Goal: Transaction & Acquisition: Purchase product/service

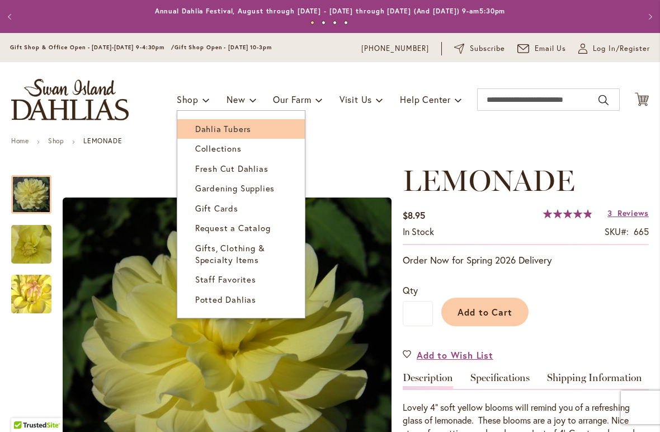
click at [214, 125] on span "Dahlia Tubers" at bounding box center [223, 128] width 56 height 11
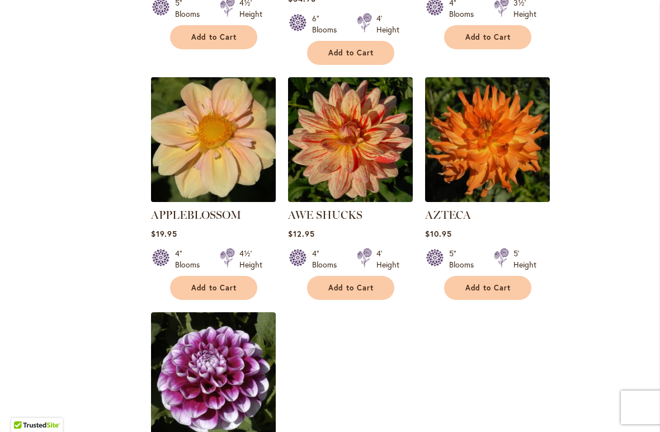
scroll to position [1155, 0]
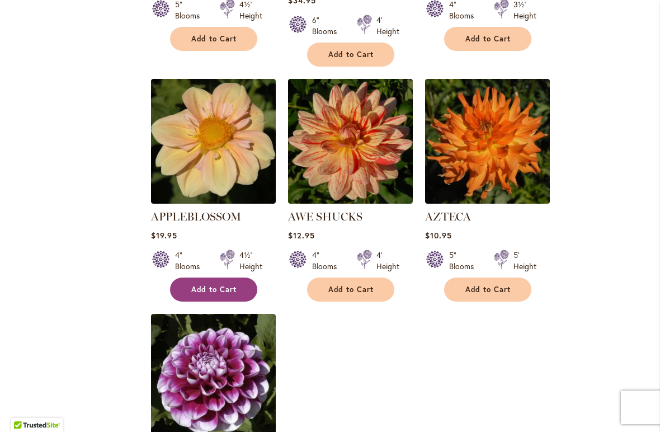
click at [214, 285] on span "Add to Cart" at bounding box center [214, 290] width 46 height 10
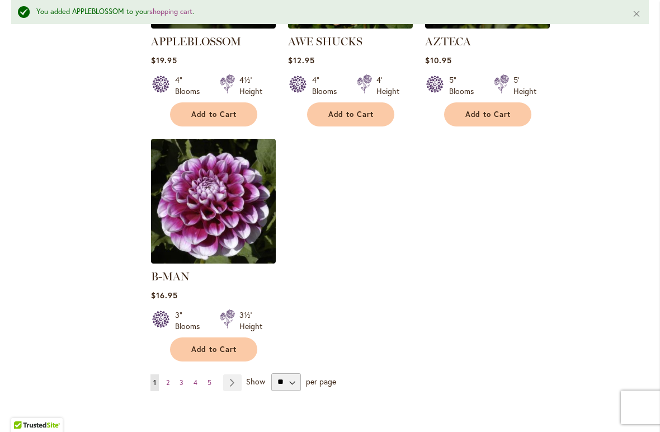
scroll to position [1364, 0]
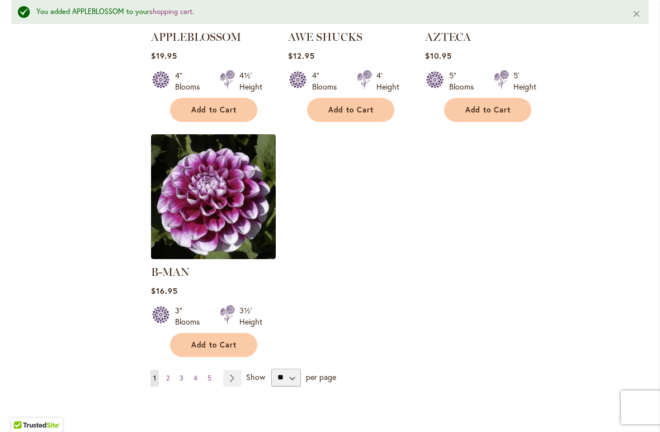
click at [182, 373] on span "3" at bounding box center [181, 377] width 4 height 8
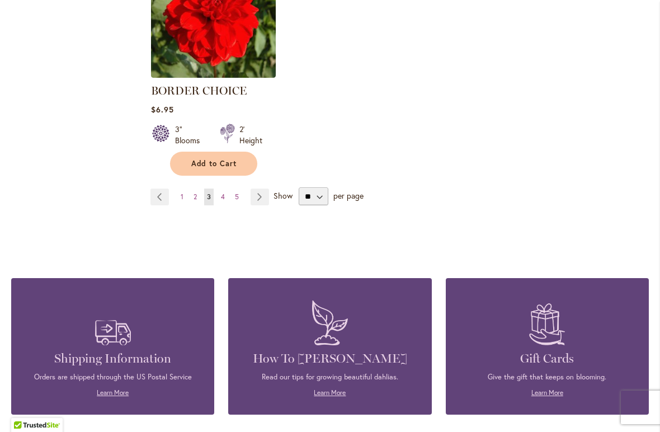
scroll to position [1502, 0]
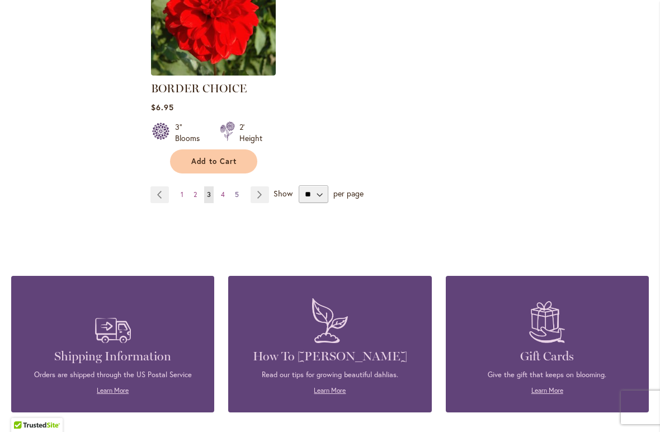
click at [239, 189] on link "Page 5" at bounding box center [237, 194] width 10 height 17
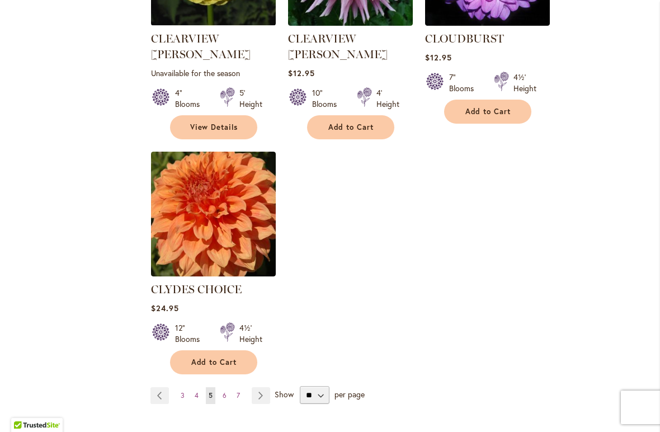
scroll to position [1343, 0]
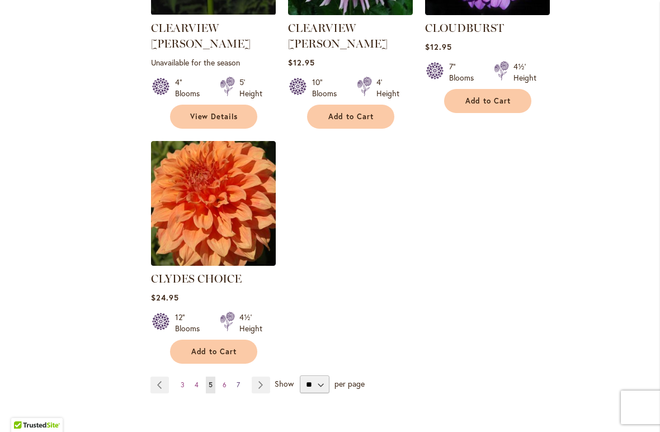
click at [238, 380] on span "7" at bounding box center [237, 384] width 3 height 8
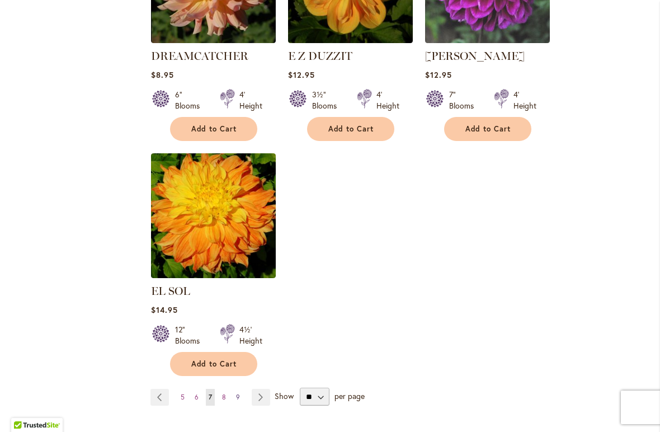
scroll to position [1314, 0]
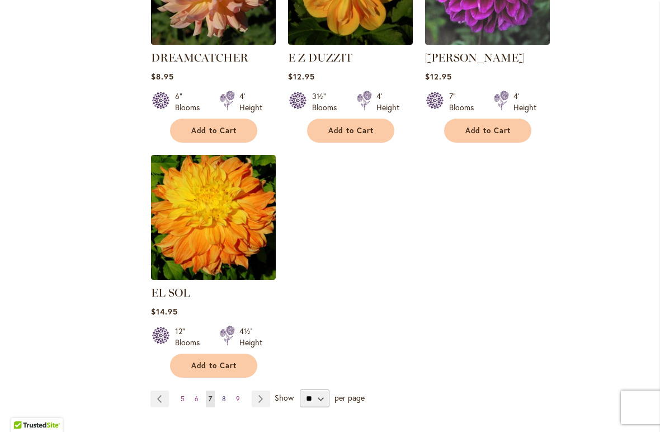
click at [222, 394] on span "8" at bounding box center [224, 398] width 4 height 8
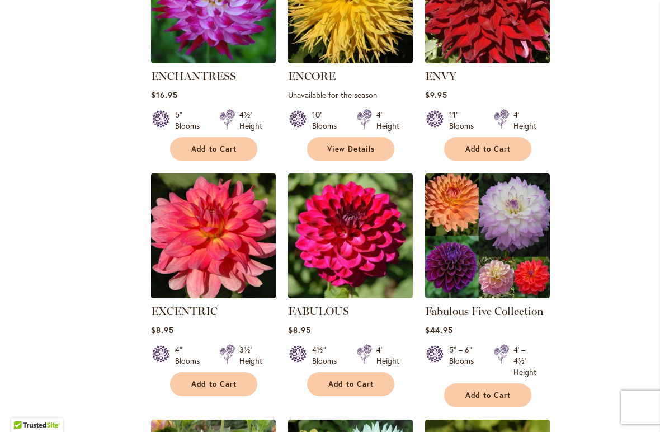
scroll to position [580, 0]
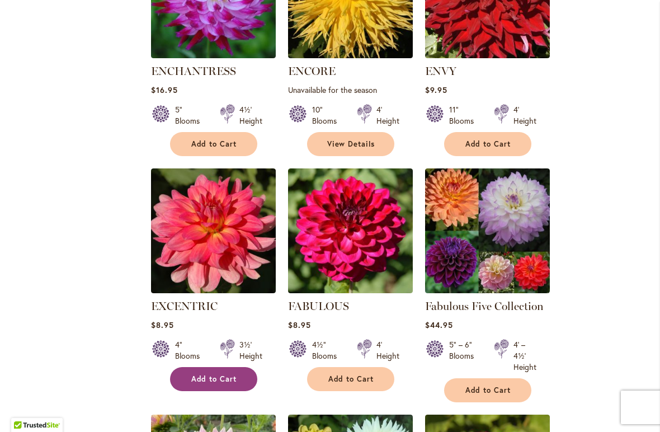
click at [202, 377] on span "Add to Cart" at bounding box center [214, 379] width 46 height 10
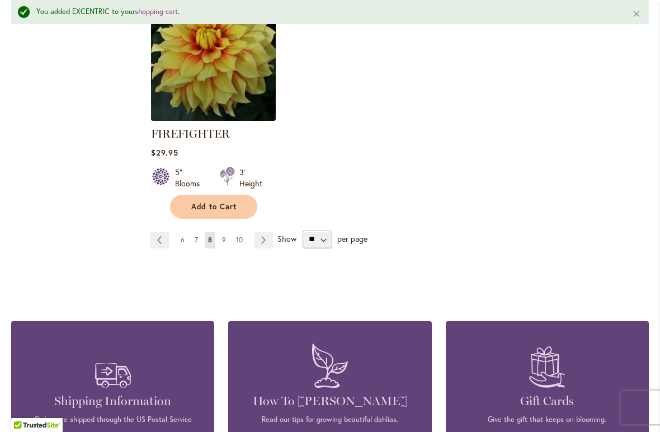
scroll to position [1571, 0]
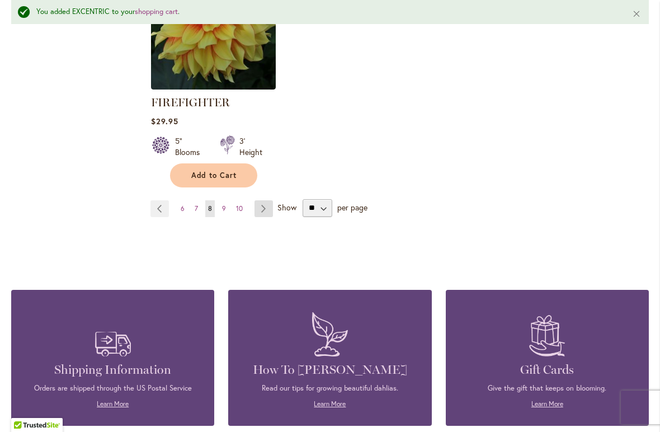
click at [259, 203] on link "Page Next" at bounding box center [263, 208] width 18 height 17
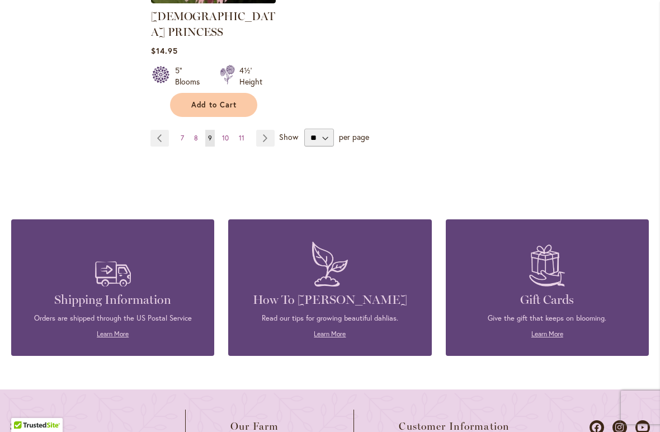
scroll to position [1632, 0]
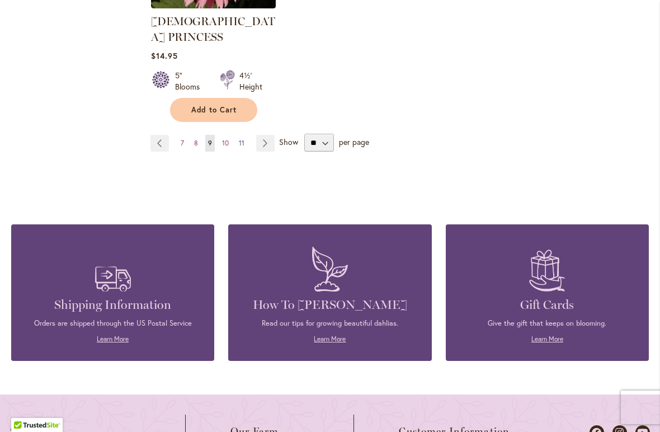
click at [239, 139] on span "11" at bounding box center [242, 143] width 6 height 8
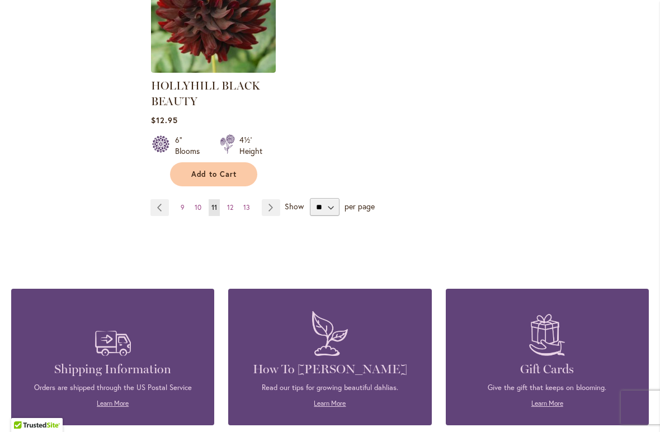
scroll to position [1551, 0]
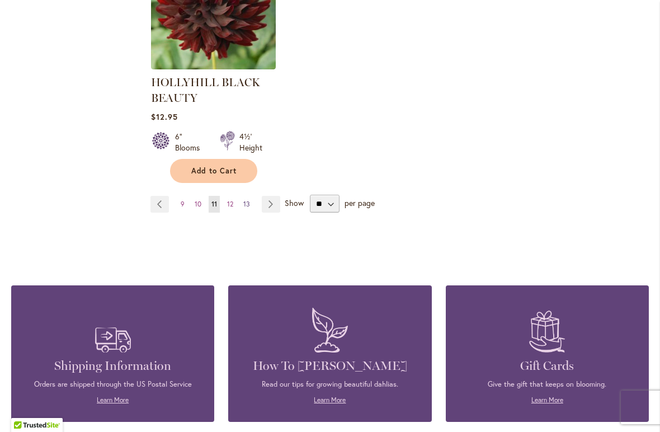
click at [247, 200] on span "13" at bounding box center [246, 204] width 7 height 8
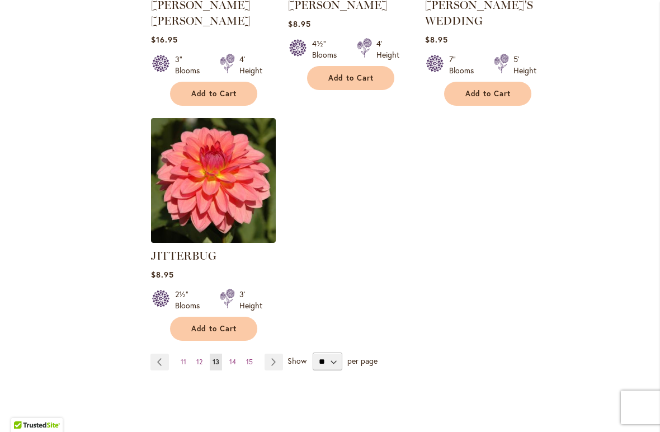
scroll to position [1381, 0]
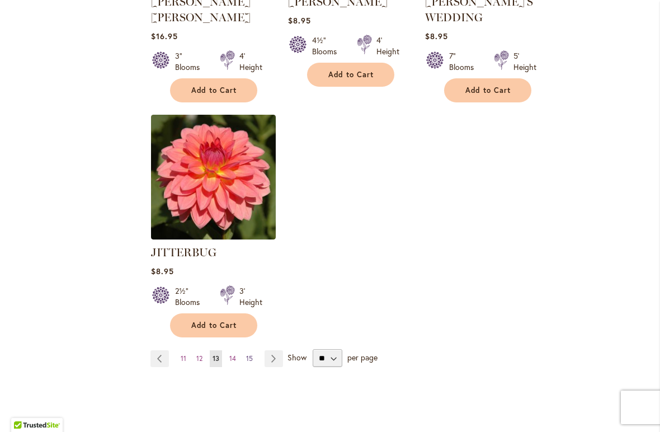
click at [249, 354] on span "15" at bounding box center [249, 358] width 7 height 8
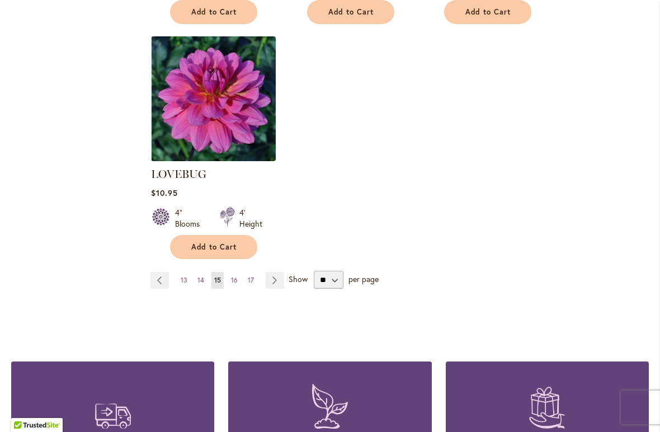
scroll to position [1449, 0]
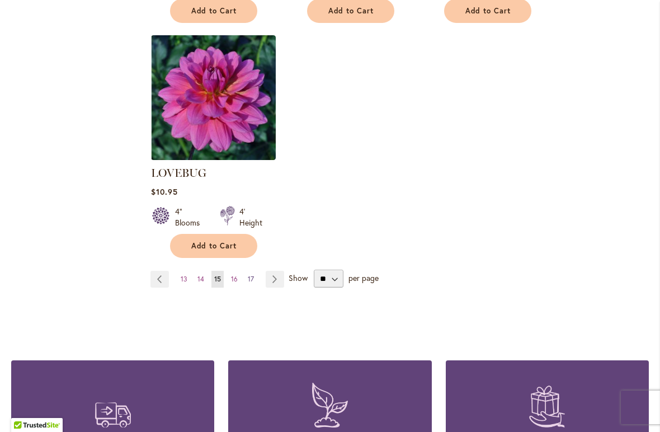
click at [250, 274] on span "17" at bounding box center [251, 278] width 6 height 8
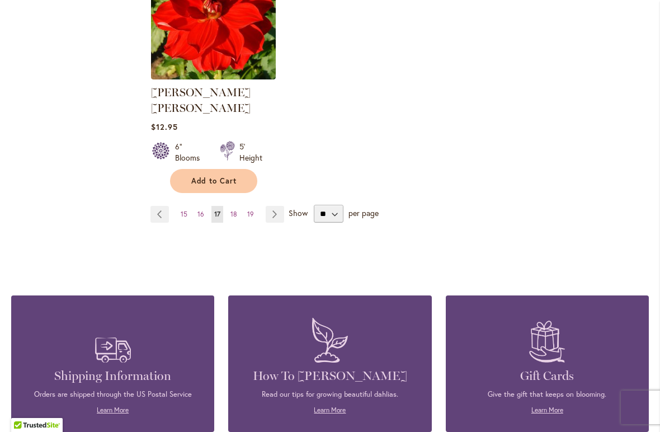
scroll to position [1540, 0]
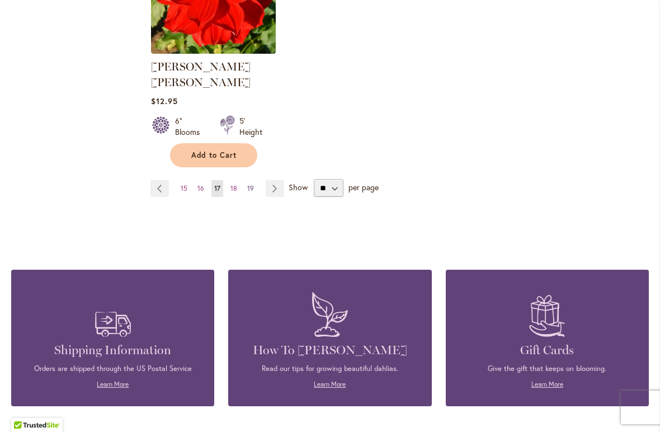
click at [252, 184] on span "19" at bounding box center [250, 188] width 7 height 8
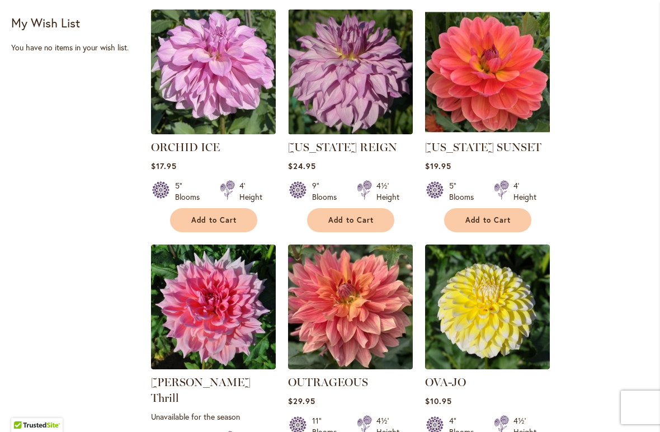
scroll to position [476, 0]
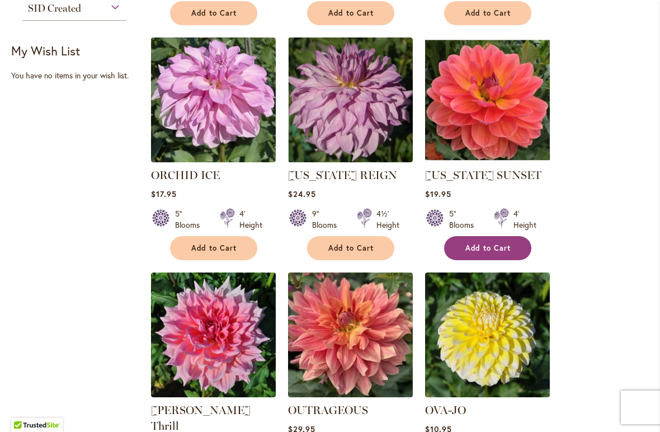
click at [490, 250] on span "Add to Cart" at bounding box center [488, 248] width 46 height 10
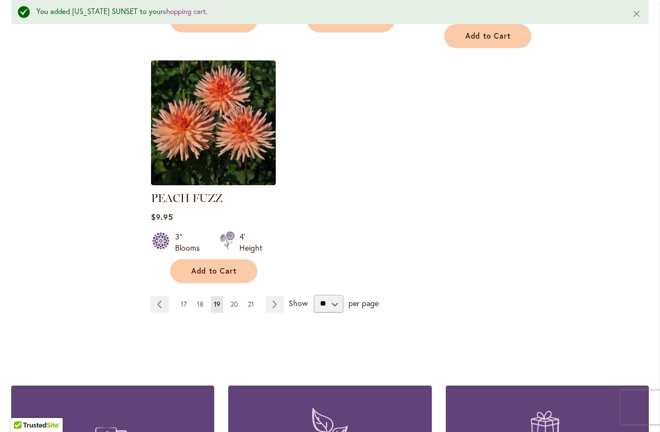
scroll to position [1465, 0]
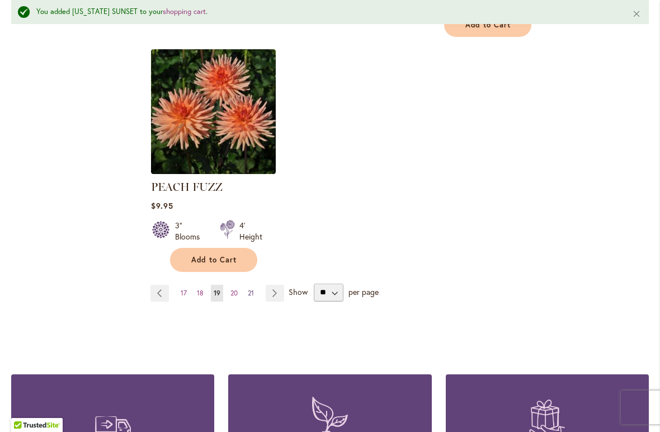
click at [248, 288] on span "21" at bounding box center [251, 292] width 6 height 8
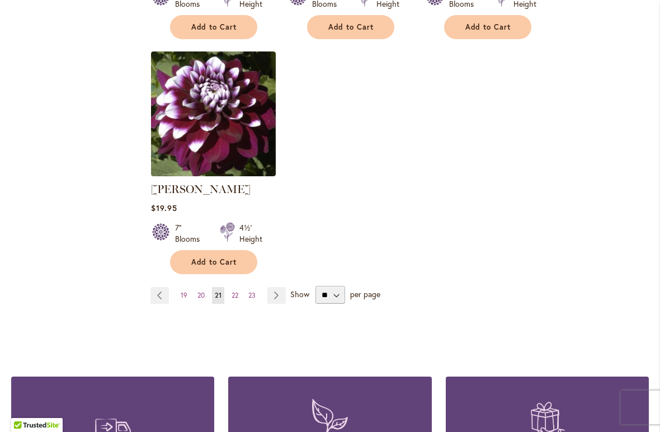
scroll to position [1430, 0]
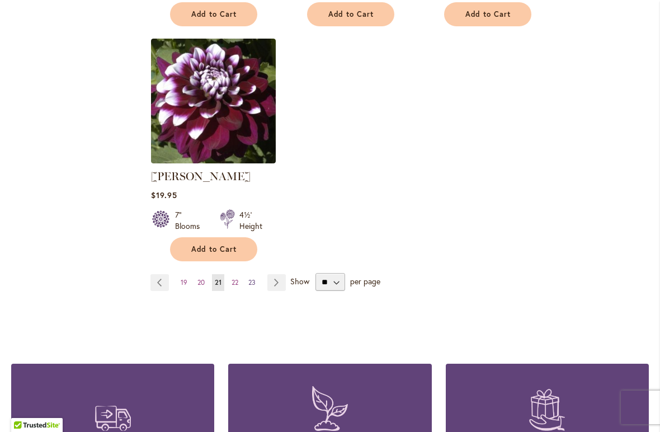
click at [252, 278] on span "23" at bounding box center [251, 282] width 7 height 8
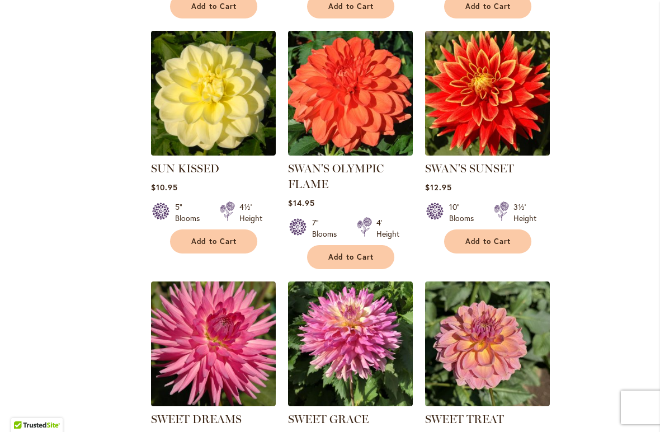
scroll to position [976, 0]
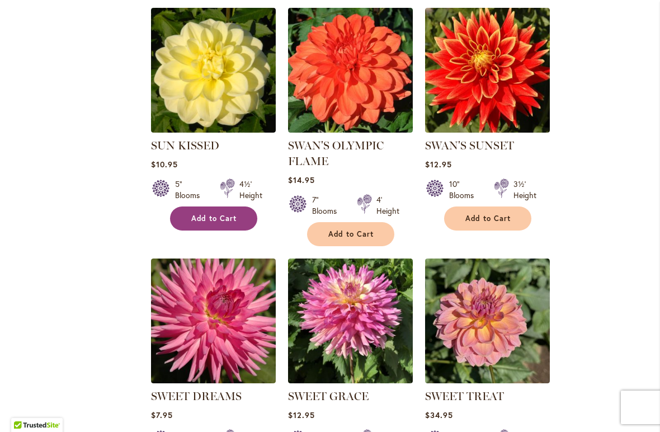
click at [219, 216] on span "Add to Cart" at bounding box center [214, 219] width 46 height 10
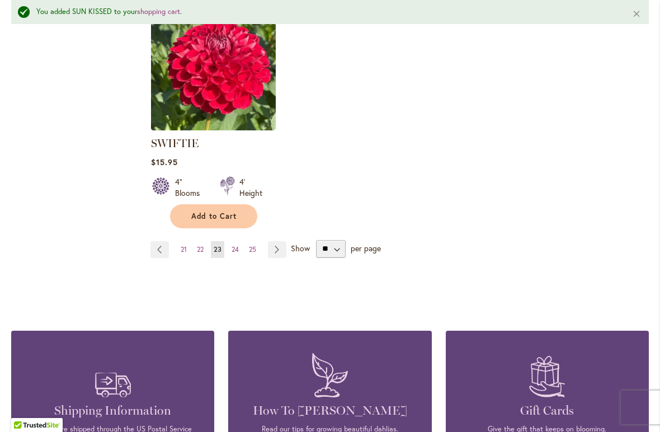
scroll to position [1521, 0]
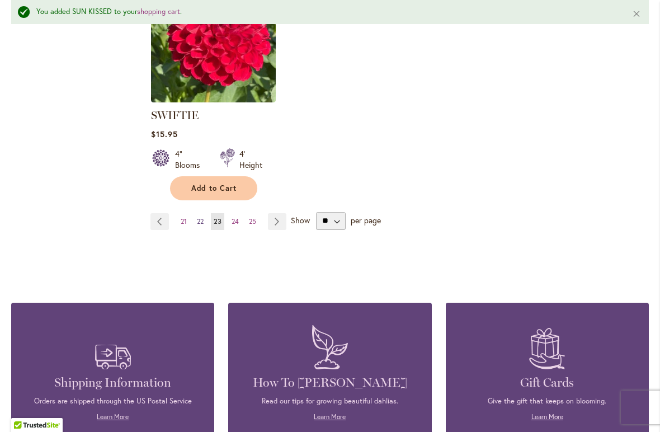
click at [198, 218] on span "22" at bounding box center [200, 221] width 7 height 8
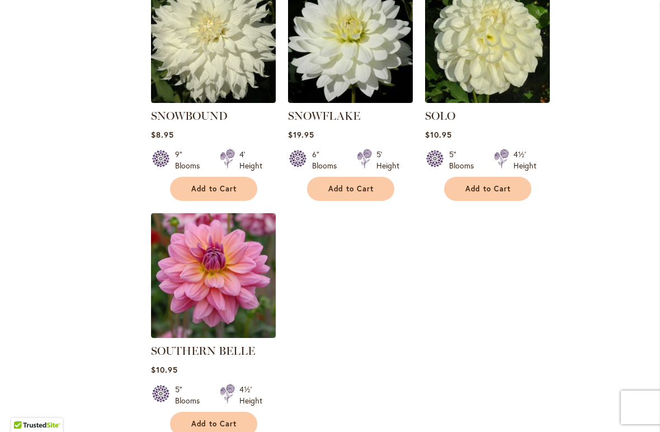
scroll to position [1271, 0]
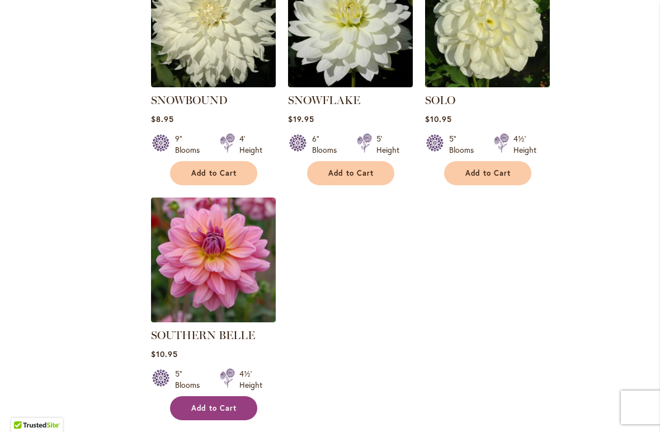
click at [207, 403] on span "Add to Cart" at bounding box center [214, 408] width 46 height 10
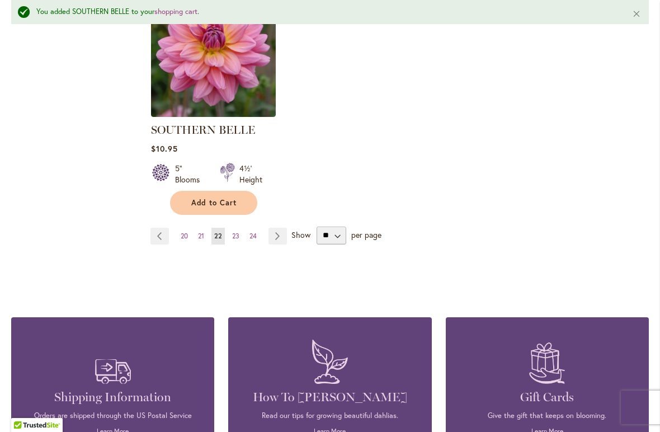
scroll to position [1509, 0]
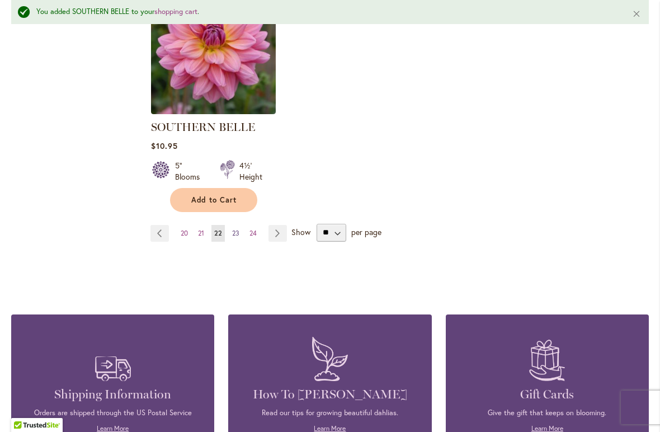
click at [239, 225] on link "Page 23" at bounding box center [235, 233] width 13 height 17
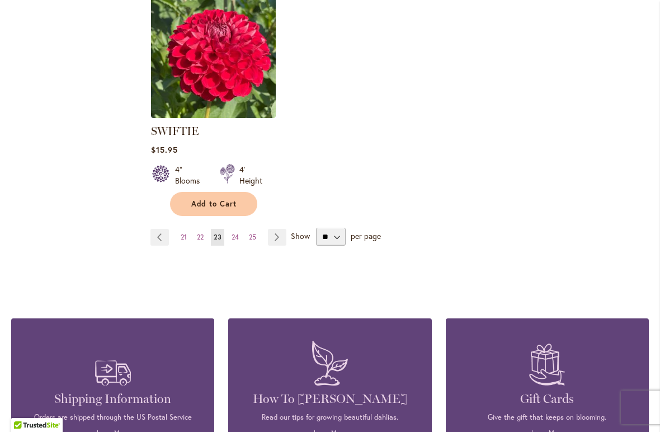
scroll to position [1479, 0]
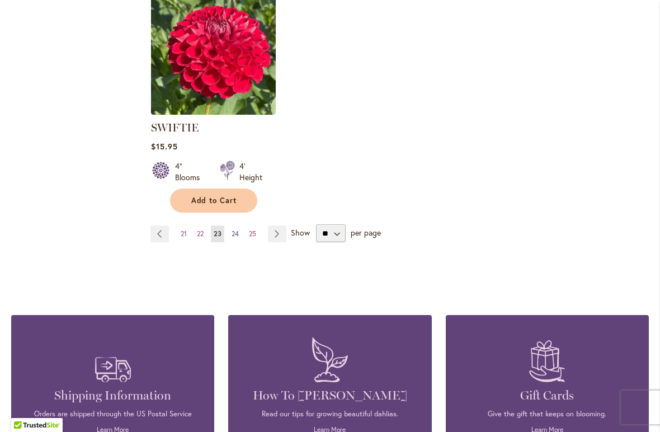
click at [234, 229] on span "24" at bounding box center [234, 233] width 7 height 8
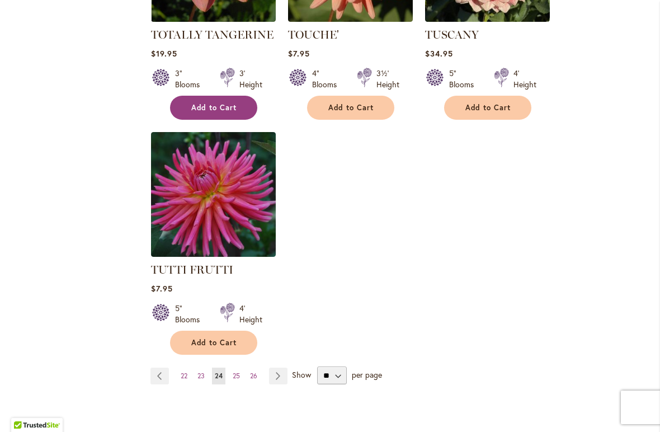
scroll to position [1356, 0]
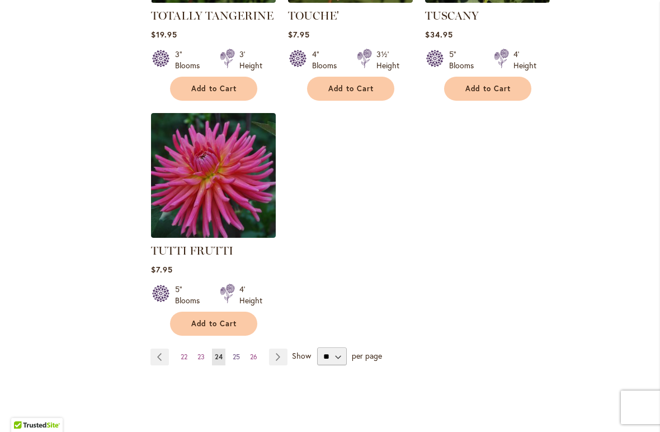
click at [235, 352] on span "25" at bounding box center [236, 356] width 7 height 8
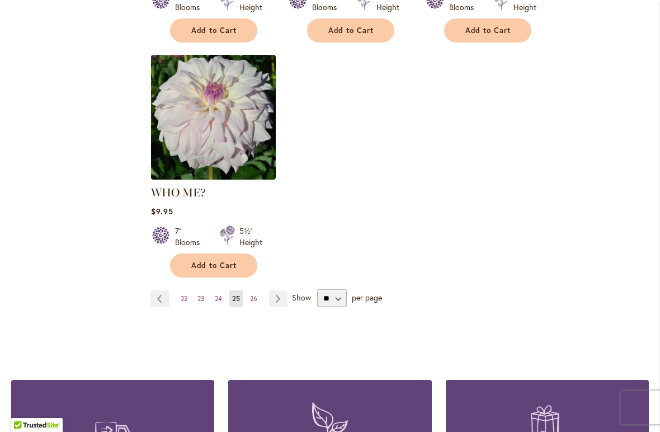
scroll to position [1427, 0]
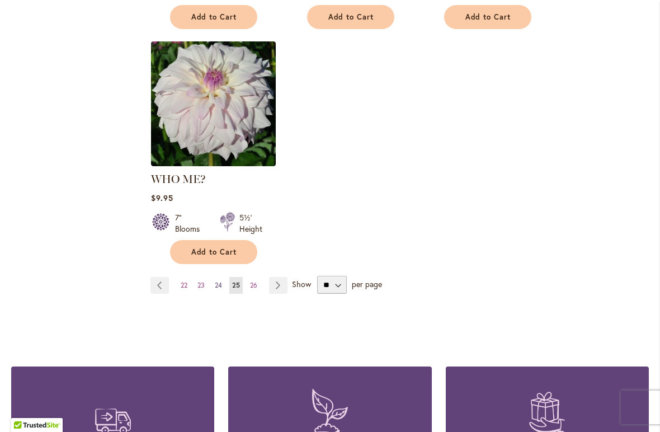
click at [216, 281] on span "24" at bounding box center [218, 285] width 7 height 8
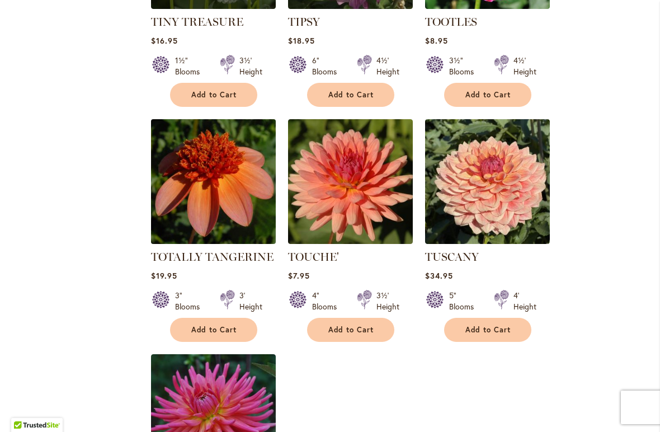
scroll to position [1126, 0]
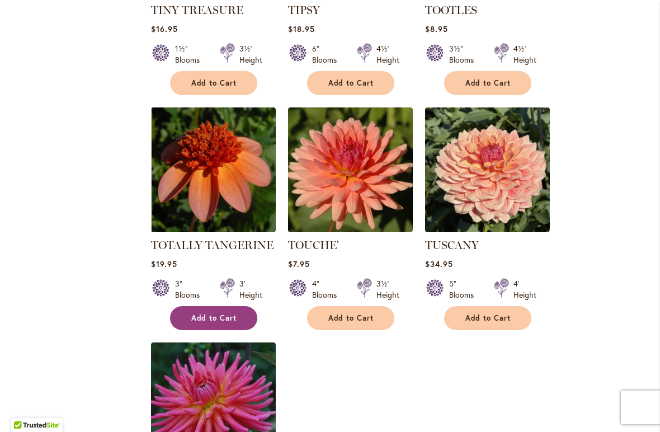
click at [212, 313] on span "Add to Cart" at bounding box center [214, 318] width 46 height 10
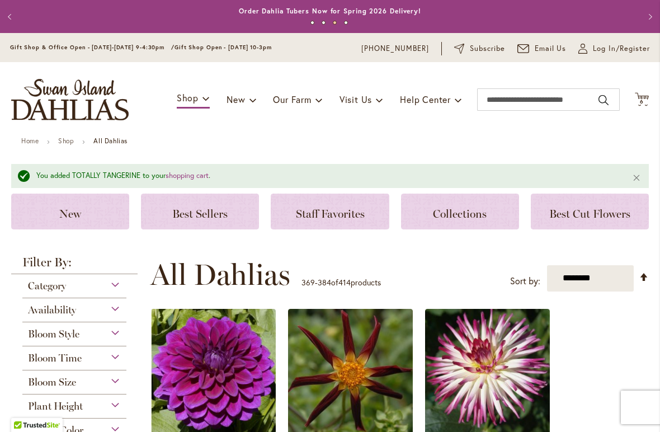
scroll to position [0, 0]
click at [642, 101] on span "6" at bounding box center [642, 101] width 4 height 7
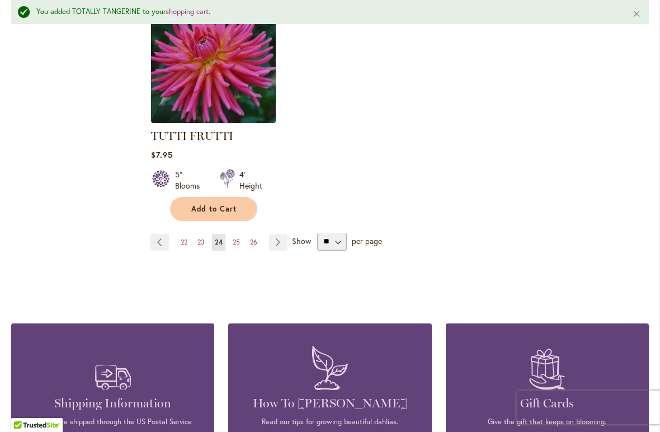
scroll to position [1498, 0]
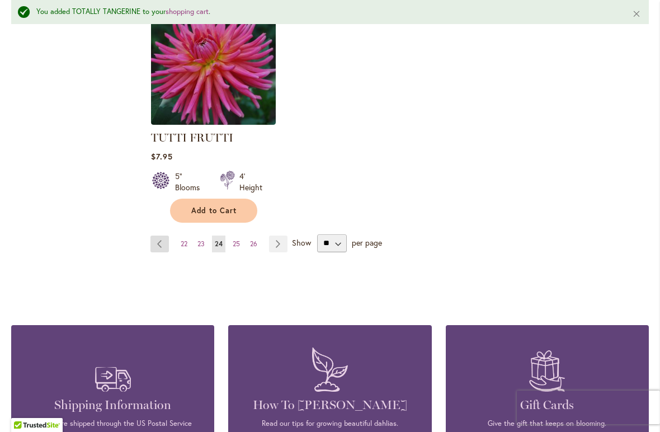
click at [159, 235] on link "Page Previous" at bounding box center [159, 243] width 18 height 17
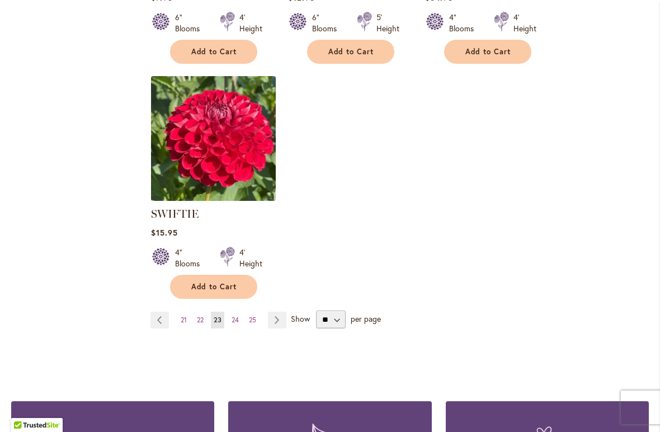
scroll to position [1394, 0]
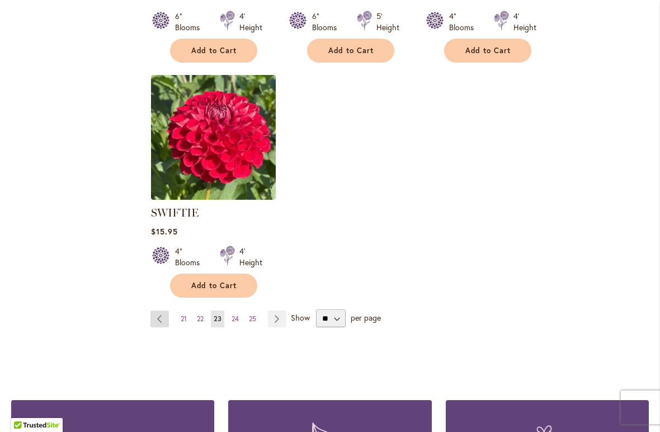
click at [162, 312] on link "Page Previous" at bounding box center [159, 318] width 18 height 17
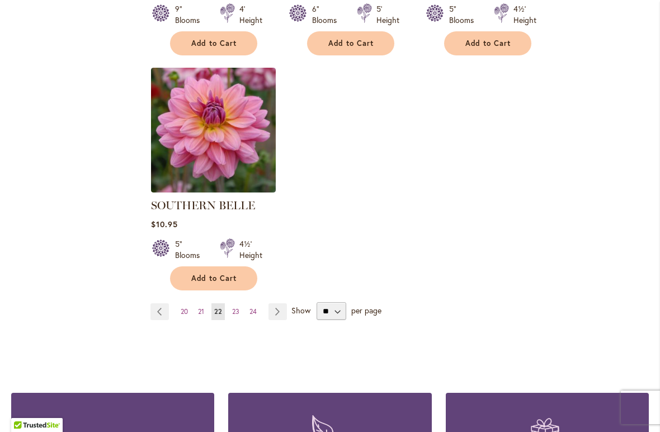
scroll to position [1407, 0]
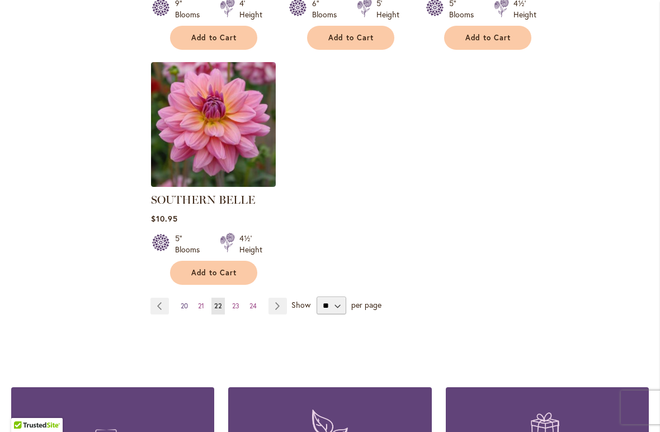
click at [184, 301] on span "20" at bounding box center [184, 305] width 7 height 8
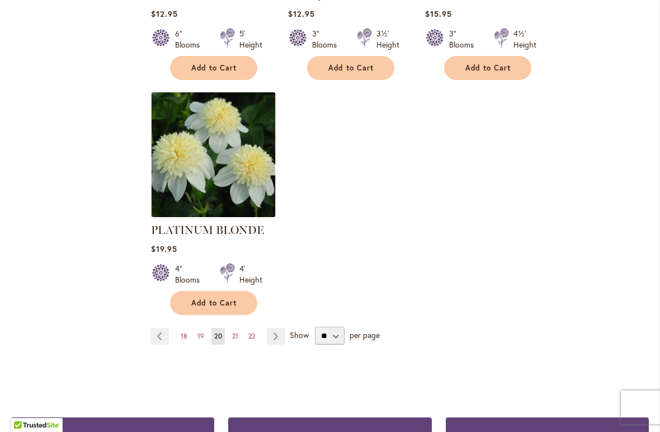
scroll to position [1408, 0]
click at [184, 331] on span "18" at bounding box center [184, 335] width 7 height 8
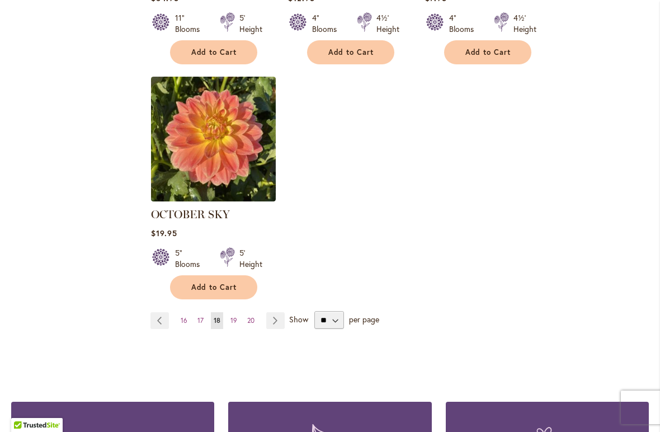
scroll to position [1401, 0]
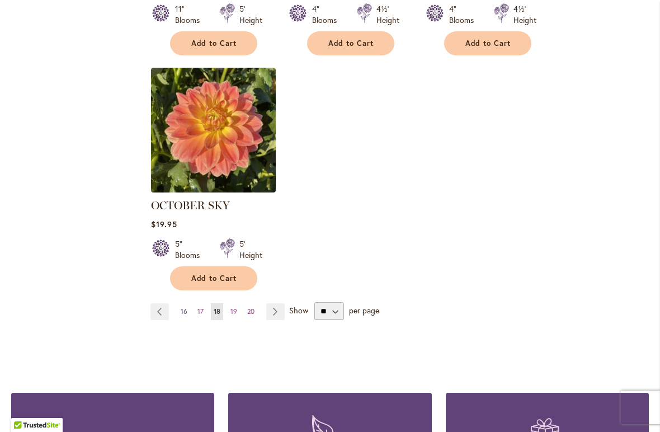
click at [182, 307] on span "16" at bounding box center [184, 311] width 7 height 8
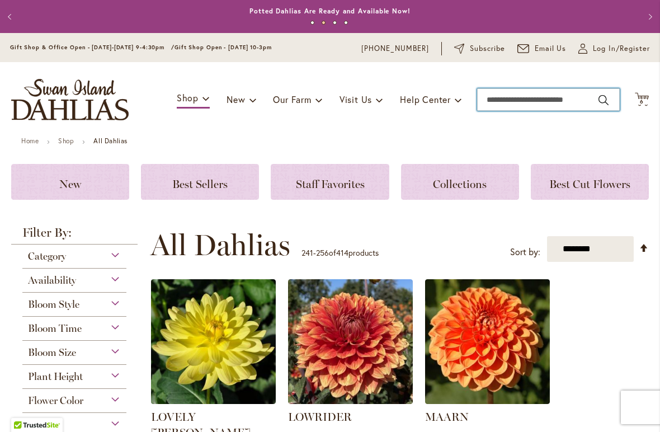
click at [497, 97] on input "Search" at bounding box center [548, 99] width 143 height 22
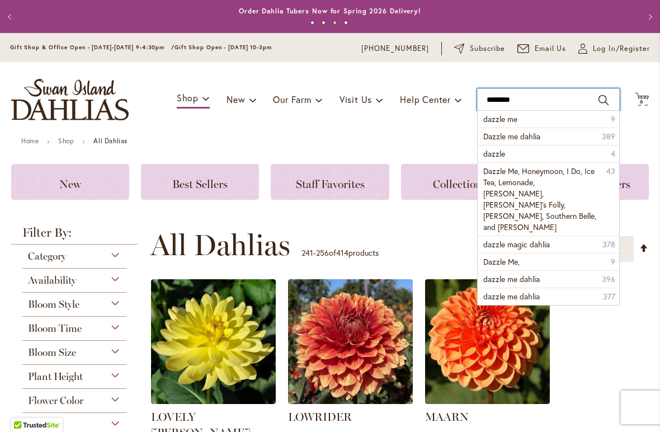
type input "*********"
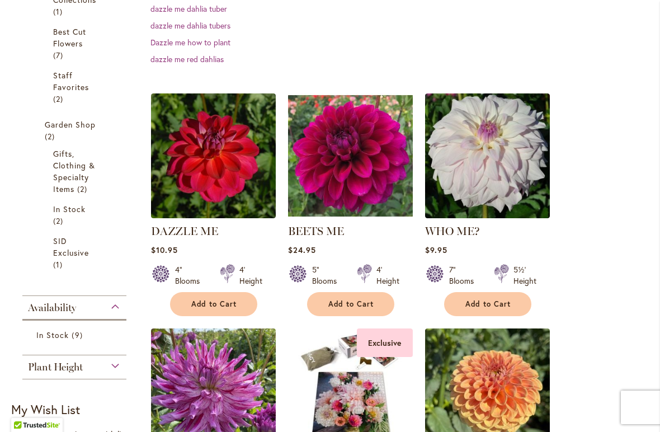
scroll to position [290, 0]
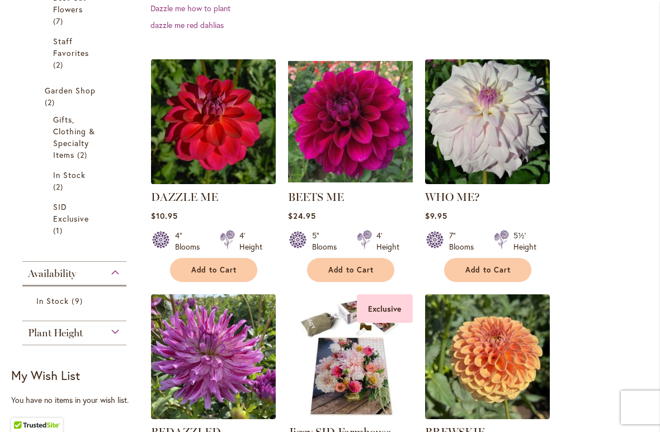
click at [210, 120] on img at bounding box center [213, 121] width 131 height 131
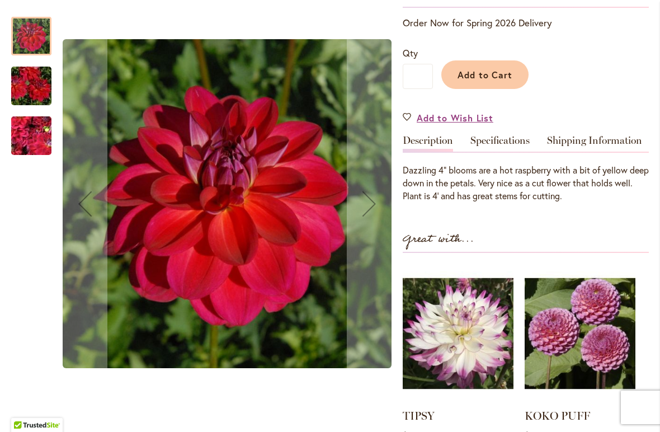
scroll to position [235, 0]
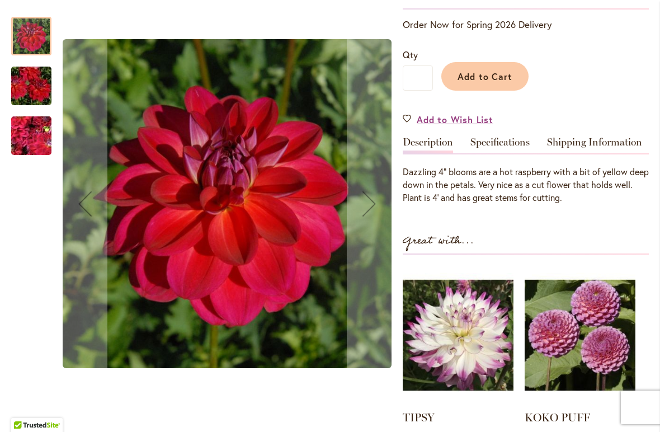
click at [31, 88] on img "DAZZLE ME" at bounding box center [31, 86] width 80 height 54
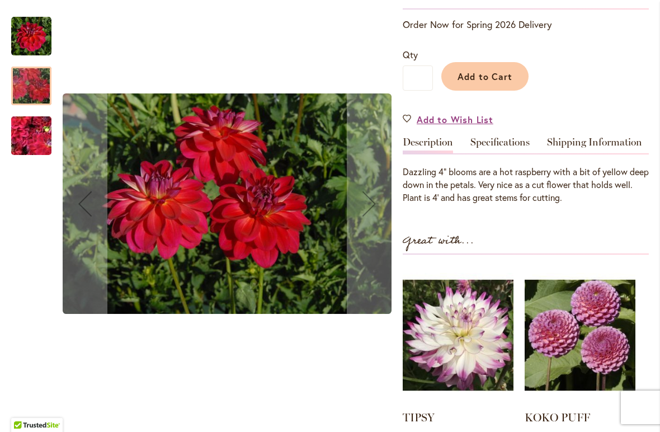
click at [30, 124] on img "DAZZLE ME" at bounding box center [31, 136] width 80 height 60
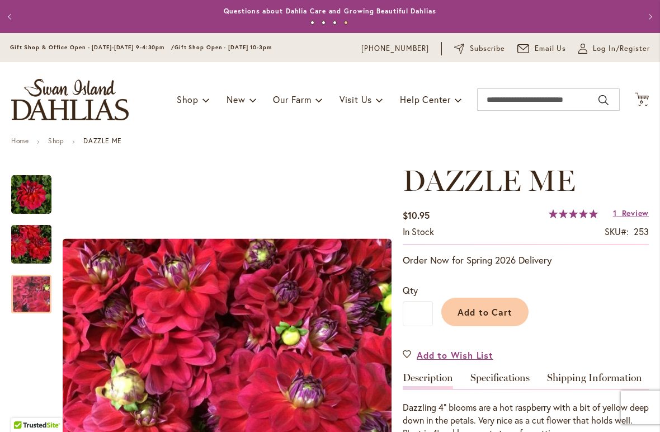
scroll to position [0, 0]
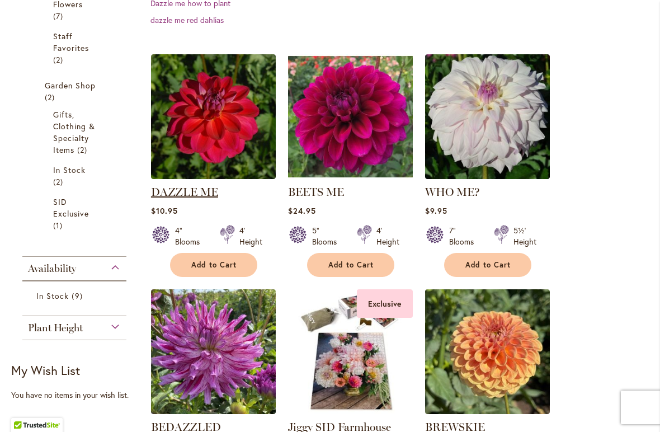
scroll to position [277, 0]
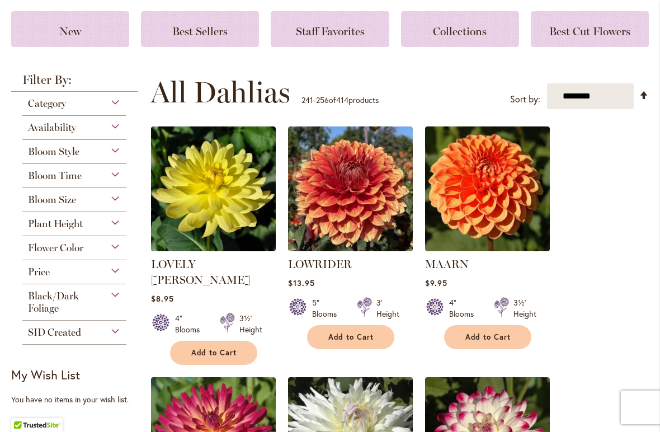
scroll to position [161, 0]
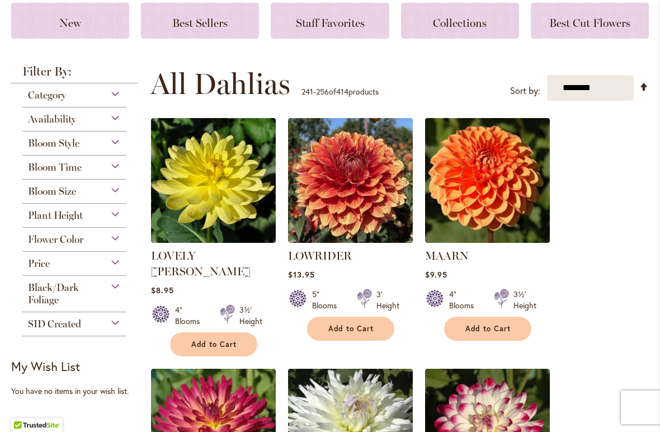
click at [79, 240] on span "Flower Color" at bounding box center [55, 239] width 55 height 12
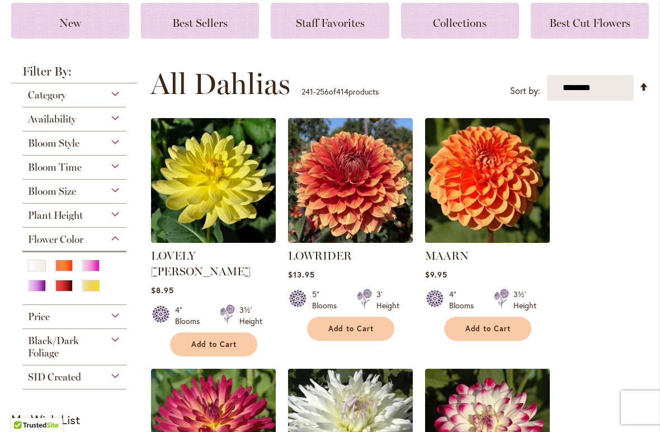
click at [92, 271] on div at bounding box center [94, 266] width 25 height 15
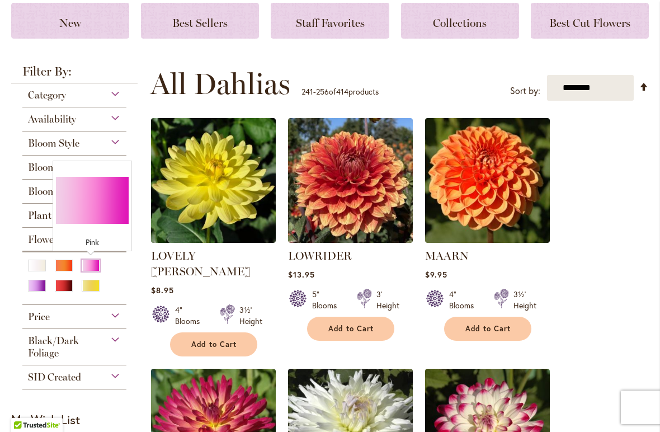
click at [94, 266] on div "Pink" at bounding box center [91, 265] width 18 height 12
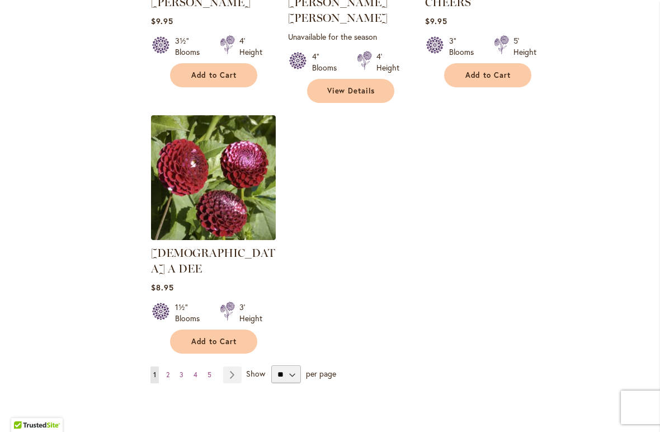
scroll to position [1352, 0]
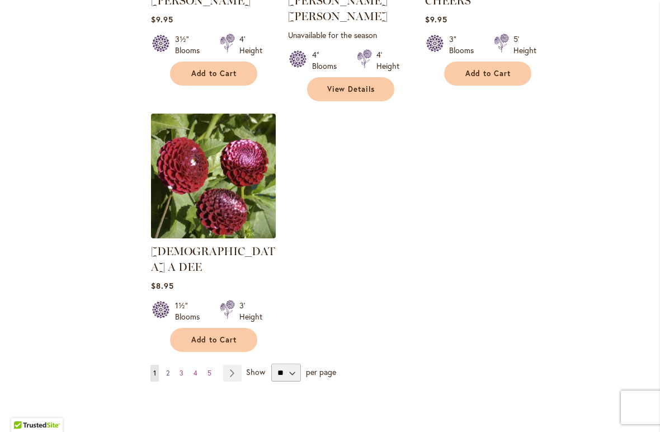
click at [167, 368] on span "2" at bounding box center [167, 372] width 3 height 8
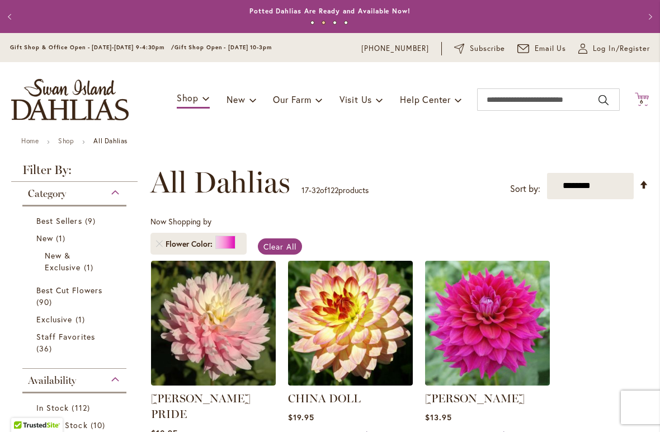
click at [642, 98] on span "6" at bounding box center [642, 101] width 4 height 7
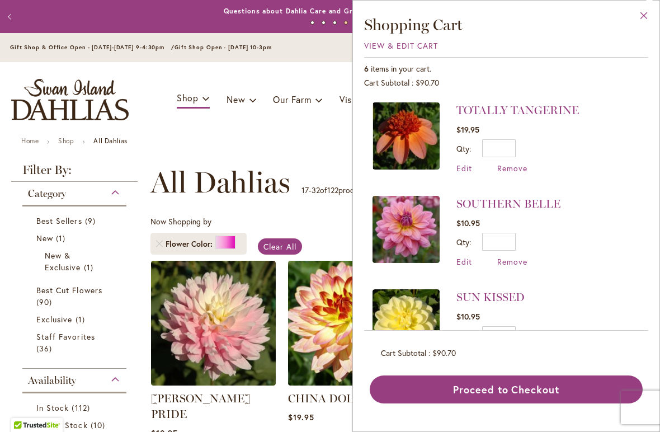
click at [645, 15] on button "Close" at bounding box center [643, 18] width 31 height 35
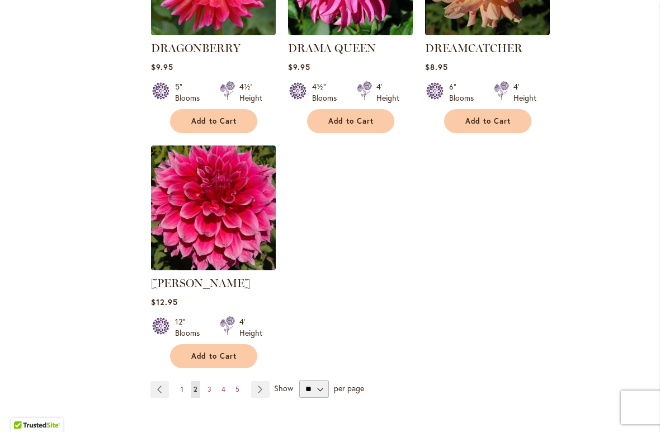
scroll to position [1410, 0]
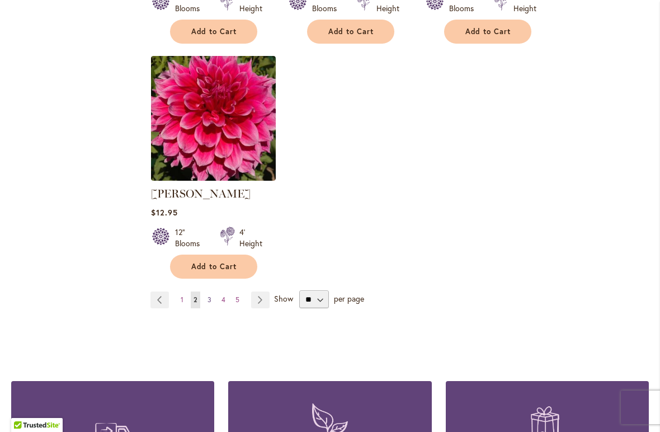
click at [209, 295] on span "3" at bounding box center [209, 299] width 4 height 8
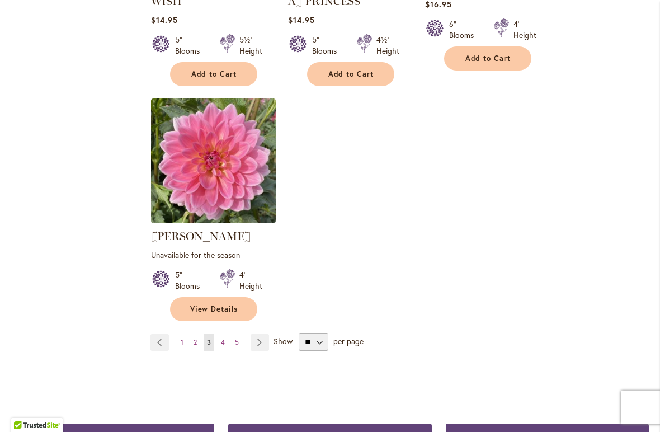
scroll to position [1384, 0]
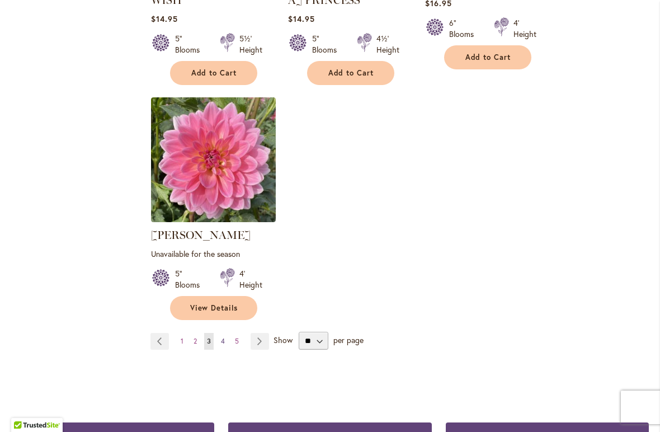
click at [221, 337] on span "4" at bounding box center [223, 341] width 4 height 8
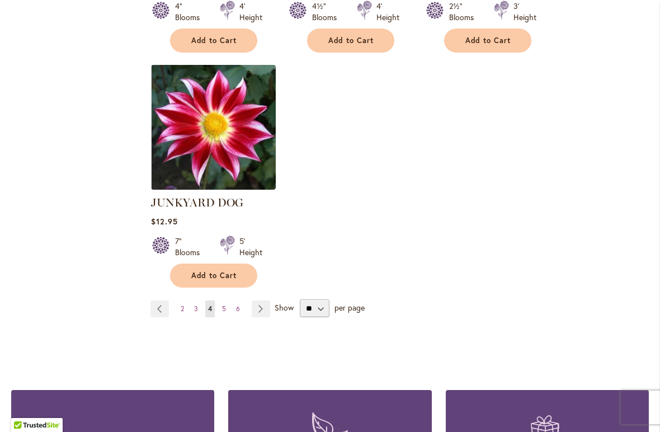
scroll to position [1374, 0]
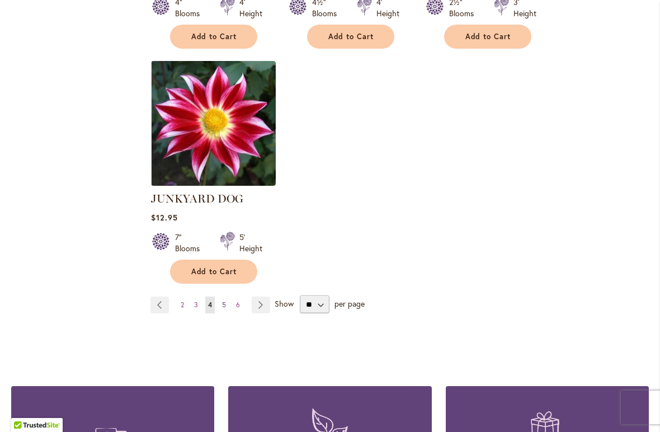
click at [224, 302] on span "5" at bounding box center [224, 304] width 4 height 8
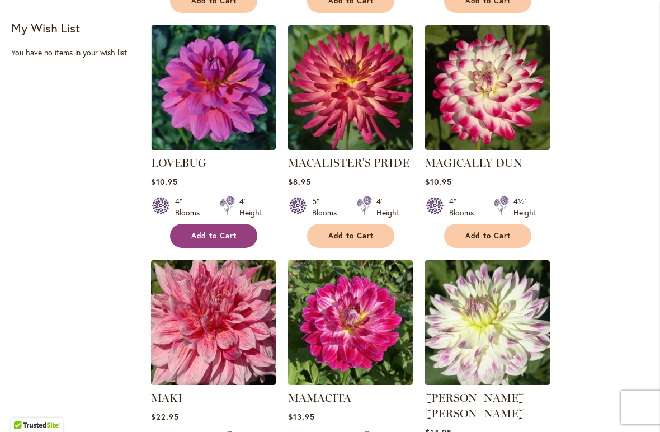
scroll to position [709, 0]
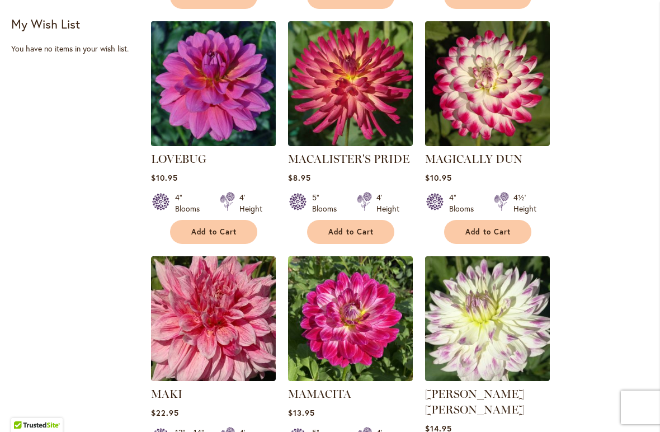
click at [234, 75] on img at bounding box center [213, 83] width 131 height 131
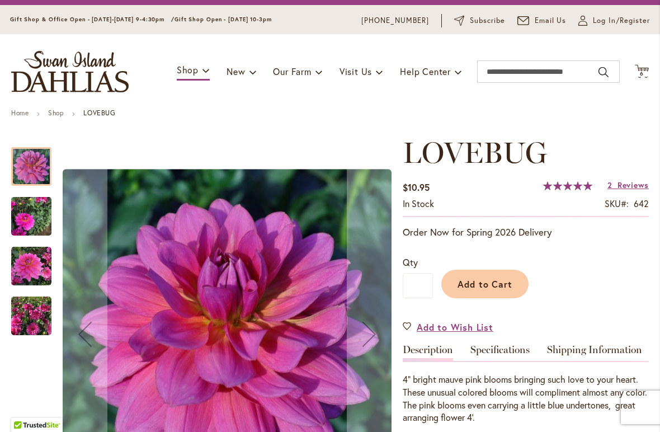
scroll to position [29, 0]
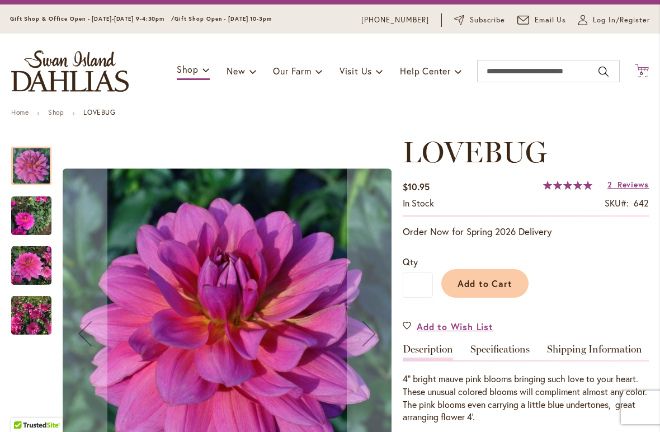
click at [641, 70] on span "6" at bounding box center [642, 72] width 4 height 7
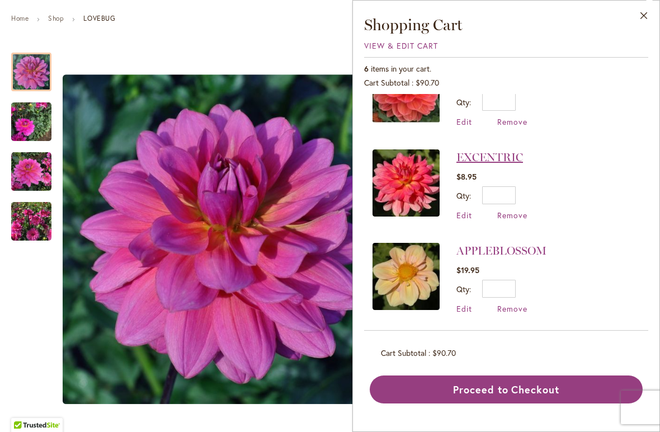
scroll to position [0, 0]
click at [647, 13] on button "Close" at bounding box center [643, 18] width 31 height 35
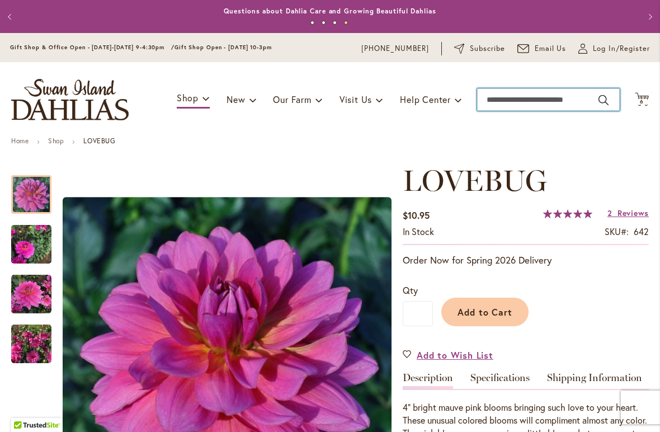
click at [499, 98] on input "Search" at bounding box center [548, 99] width 143 height 22
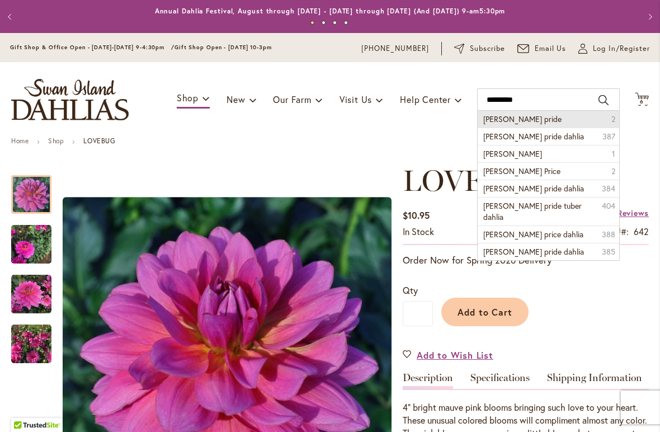
click at [505, 116] on span "chilson's pride" at bounding box center [522, 118] width 78 height 11
type input "**********"
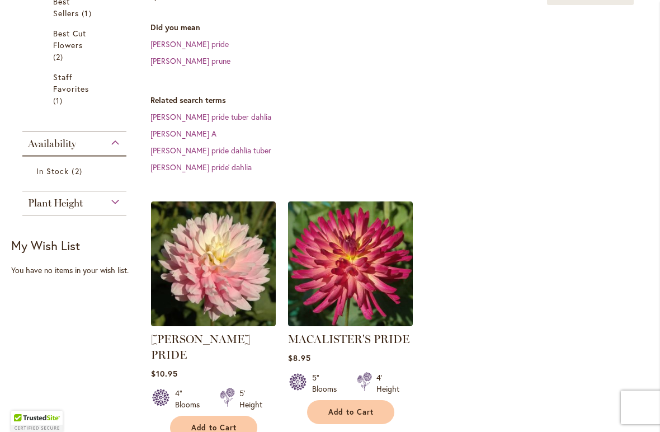
scroll to position [260, 0]
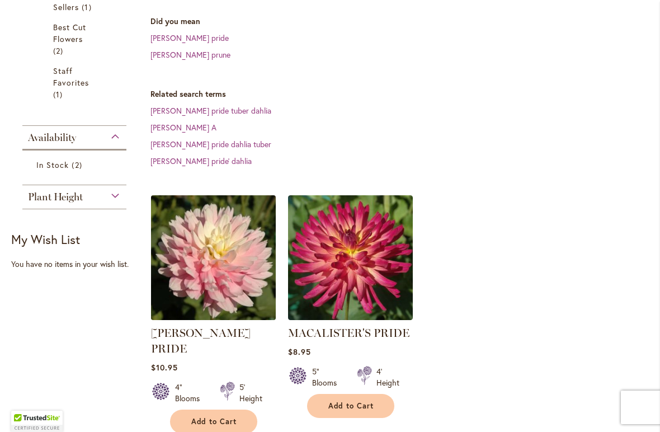
click at [221, 228] on img at bounding box center [213, 257] width 131 height 131
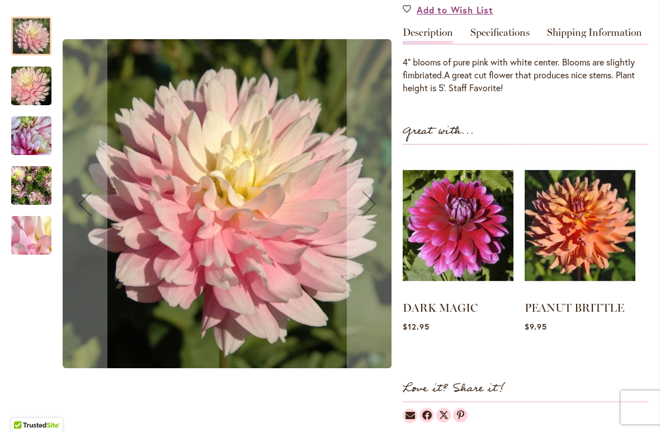
scroll to position [395, 0]
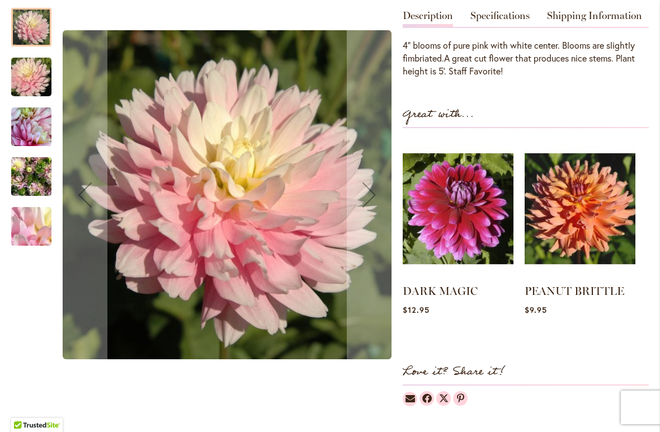
click at [31, 81] on img "CHILSON'S PRIDE" at bounding box center [31, 77] width 80 height 54
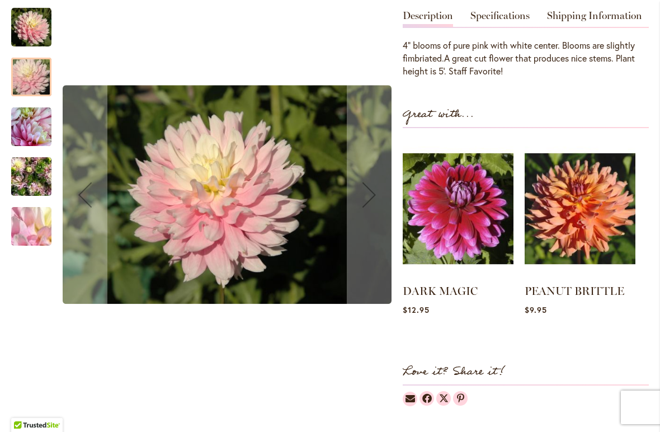
click at [32, 130] on img "CHILSON'S PRIDE" at bounding box center [31, 126] width 40 height 40
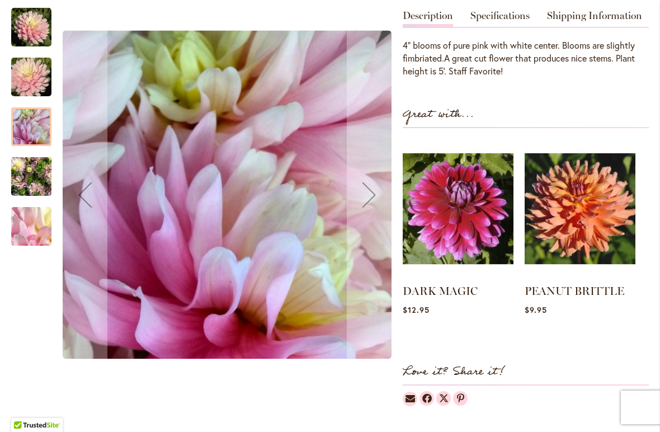
click at [29, 171] on img "CHILSON'S PRIDE" at bounding box center [31, 176] width 40 height 54
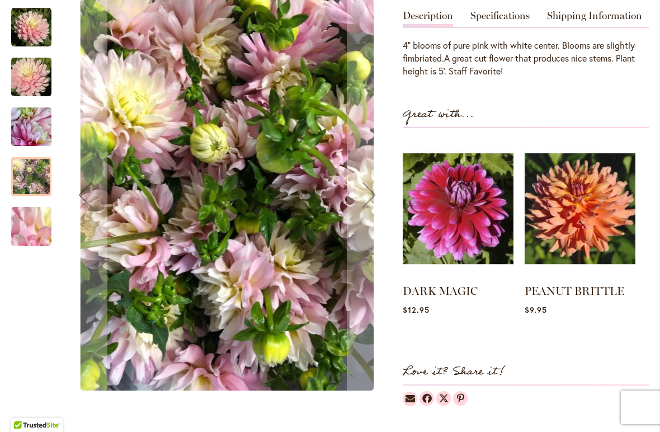
click at [37, 212] on img "CHILSON'S PRIDE" at bounding box center [31, 226] width 80 height 60
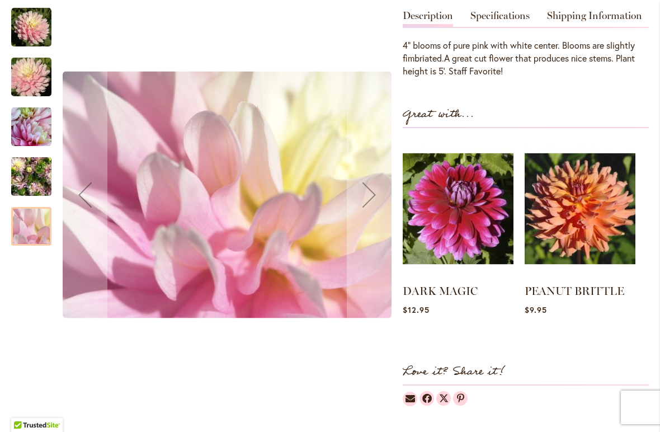
click at [31, 28] on img "CHILSON'S PRIDE" at bounding box center [31, 27] width 40 height 40
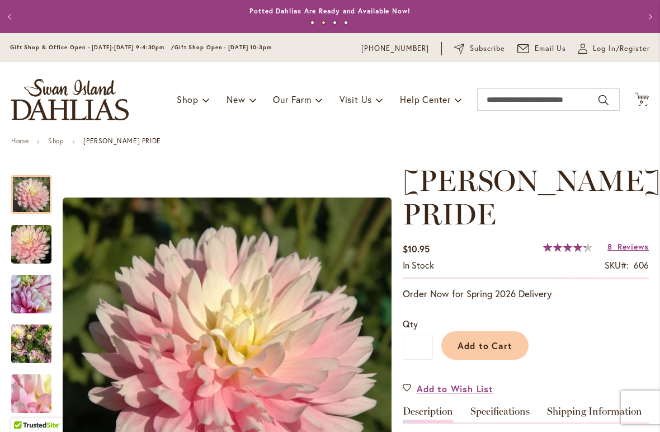
scroll to position [0, 0]
click at [508, 100] on input "Search" at bounding box center [548, 99] width 143 height 22
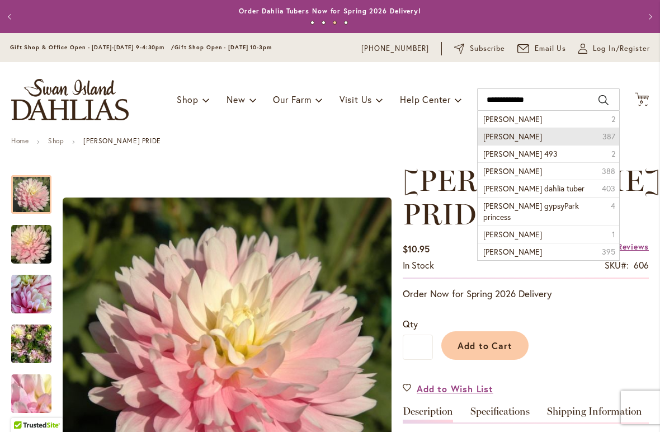
click at [529, 137] on span "Herbert smith dahlia" at bounding box center [512, 136] width 59 height 11
type input "**********"
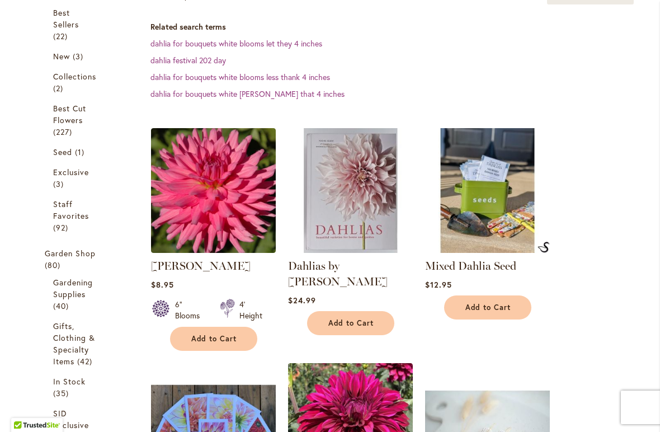
scroll to position [282, 0]
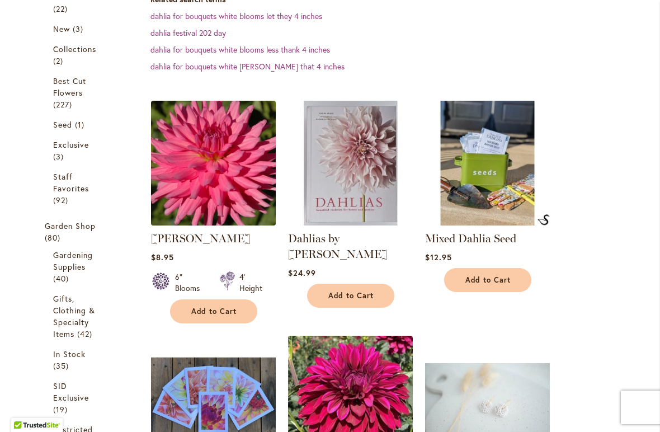
click at [207, 165] on img at bounding box center [213, 162] width 131 height 131
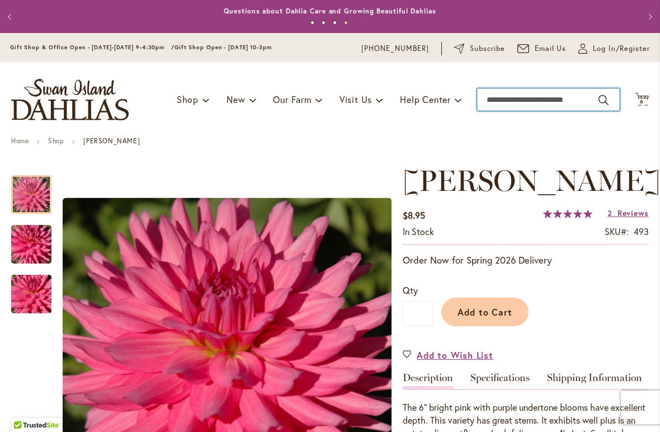
click at [492, 101] on input "Search" at bounding box center [548, 99] width 143 height 22
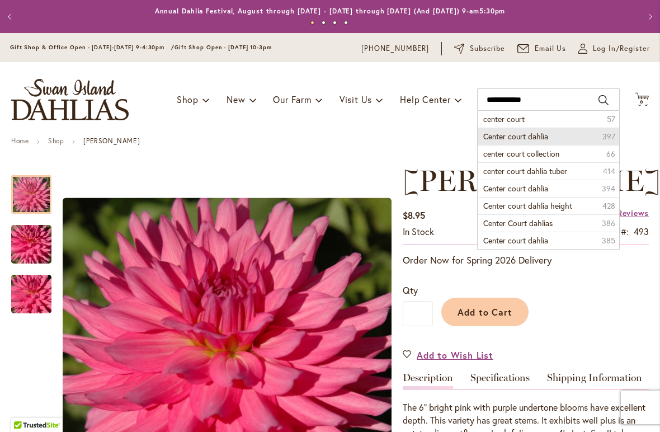
click at [504, 131] on span "Center court dahlia" at bounding box center [515, 136] width 65 height 11
type input "**********"
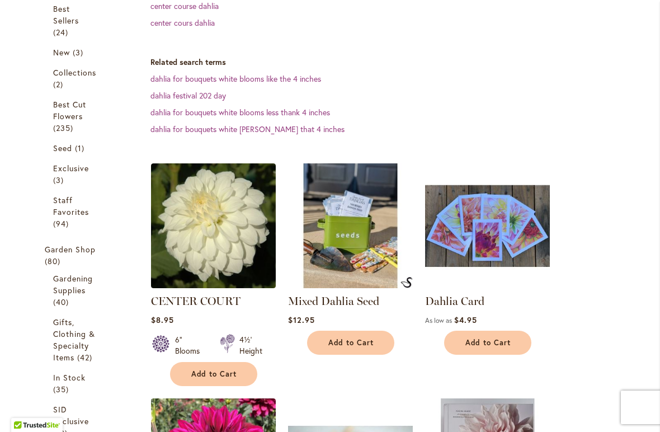
scroll to position [260, 0]
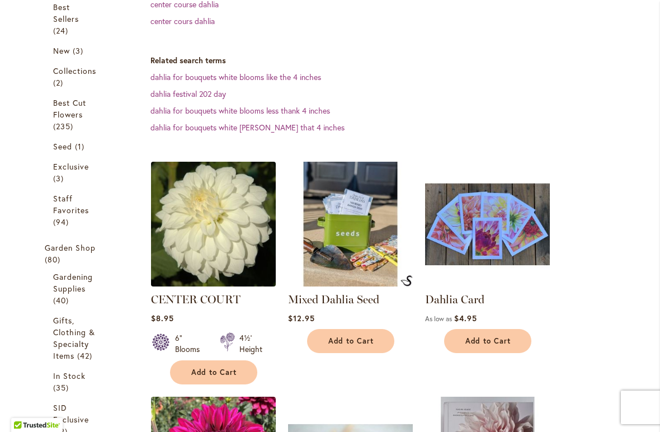
click at [234, 222] on img at bounding box center [213, 223] width 131 height 131
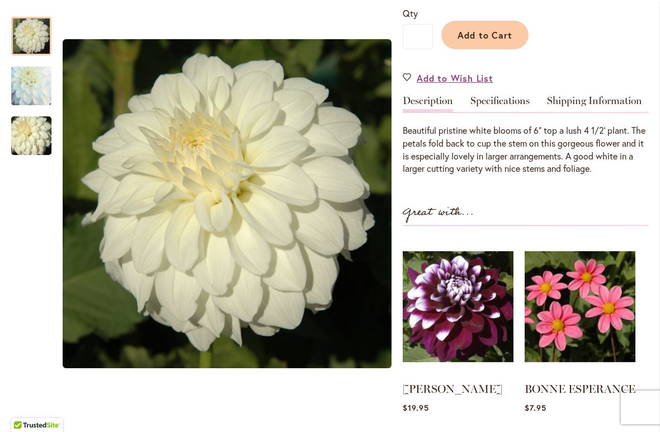
scroll to position [285, 0]
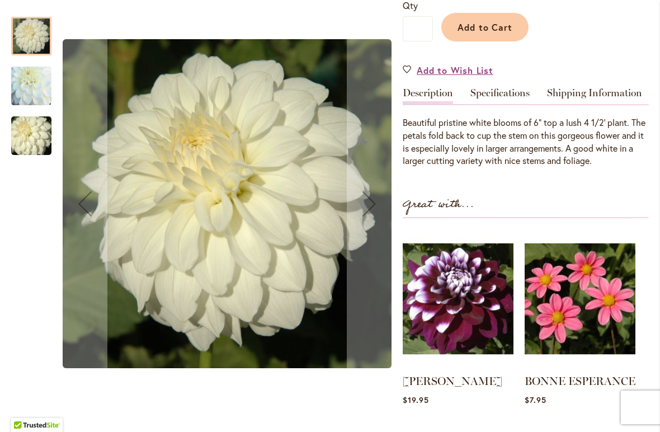
click at [26, 88] on img "CENTER COURT" at bounding box center [31, 86] width 80 height 77
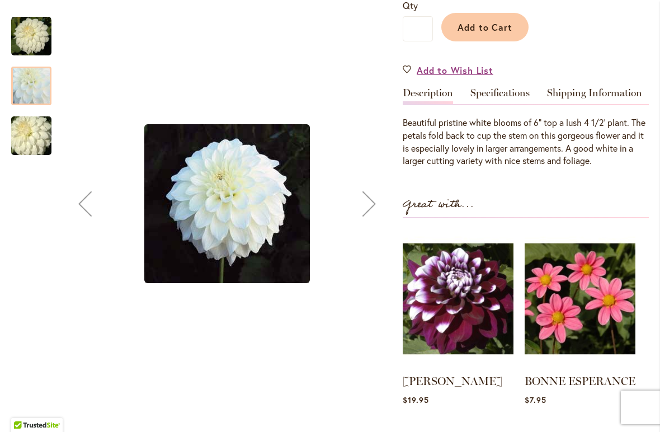
click at [25, 124] on img "CENTER COURT" at bounding box center [31, 136] width 80 height 54
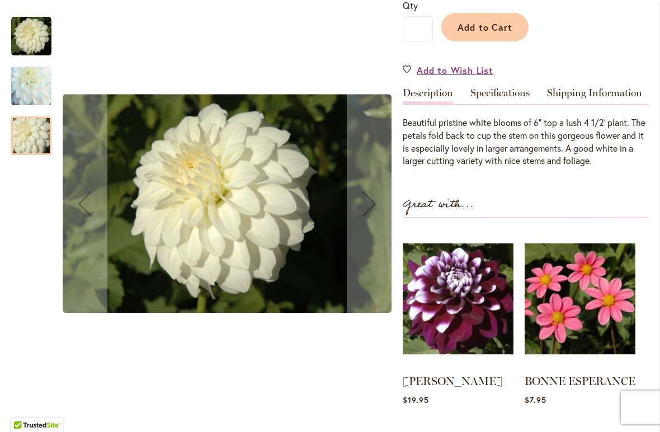
click at [35, 39] on img "CENTER COURT" at bounding box center [31, 36] width 40 height 40
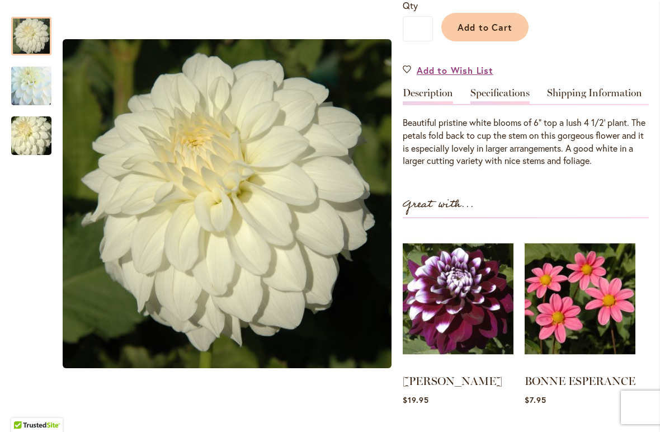
click at [493, 93] on link "Specifications" at bounding box center [499, 96] width 59 height 16
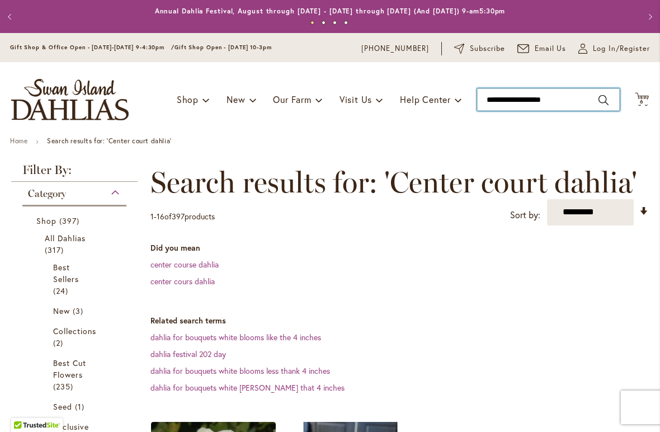
click at [512, 101] on input "**********" at bounding box center [548, 99] width 143 height 22
drag, startPoint x: 583, startPoint y: 99, endPoint x: 480, endPoint y: 105, distance: 103.6
click at [480, 105] on input "**********" at bounding box center [548, 99] width 143 height 22
drag, startPoint x: 579, startPoint y: 97, endPoint x: 480, endPoint y: 103, distance: 99.1
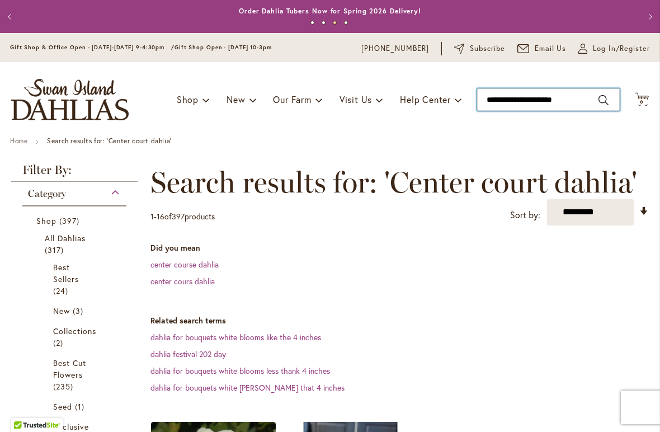
click at [480, 103] on input "**********" at bounding box center [548, 99] width 143 height 22
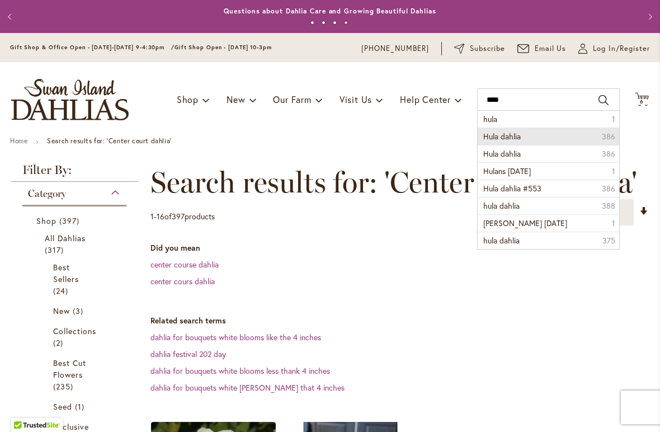
click at [508, 134] on span "Hula dahlia" at bounding box center [501, 136] width 37 height 11
type input "**********"
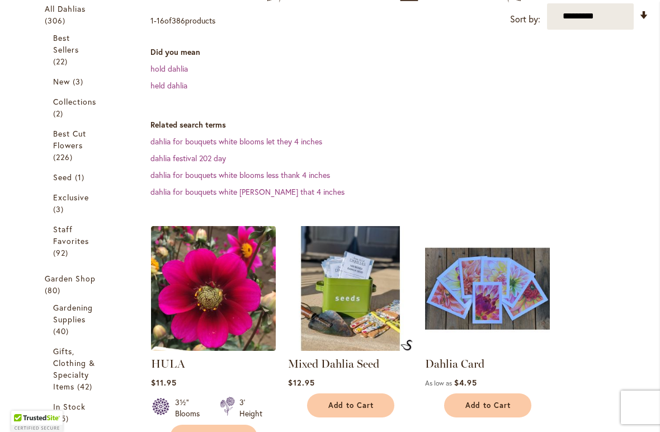
scroll to position [233, 0]
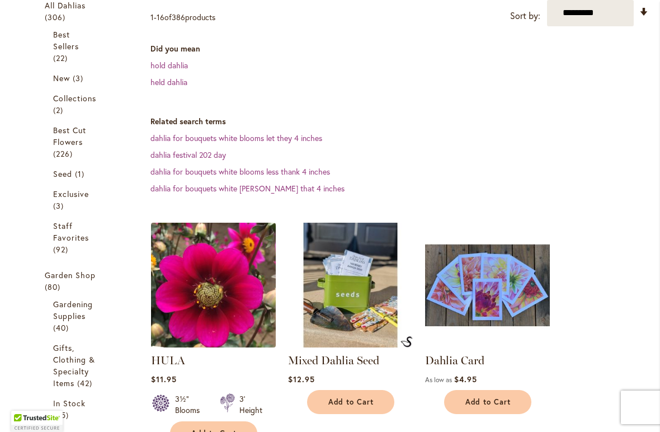
click at [207, 272] on img at bounding box center [213, 284] width 131 height 131
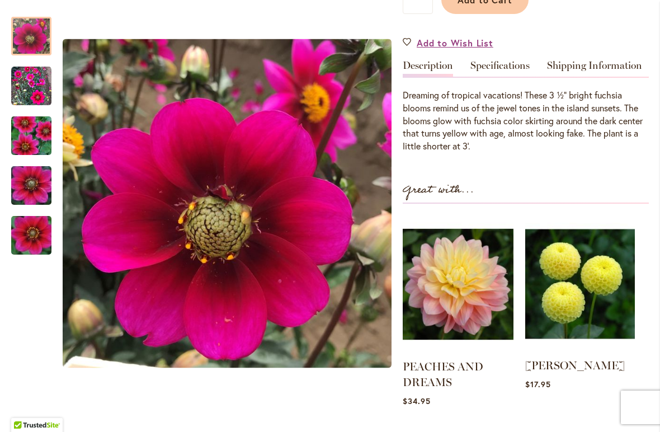
scroll to position [273, 0]
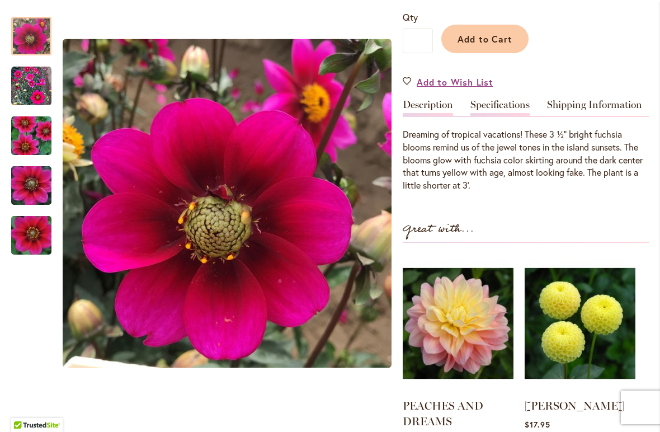
click at [501, 100] on link "Specifications" at bounding box center [499, 108] width 59 height 16
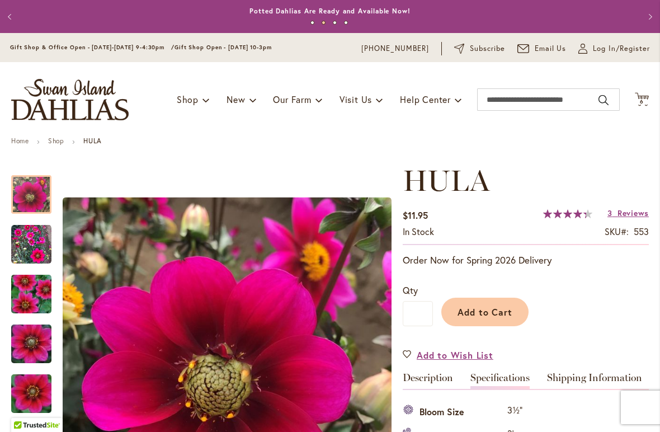
scroll to position [0, 0]
click at [500, 98] on input "Search" at bounding box center [548, 99] width 143 height 22
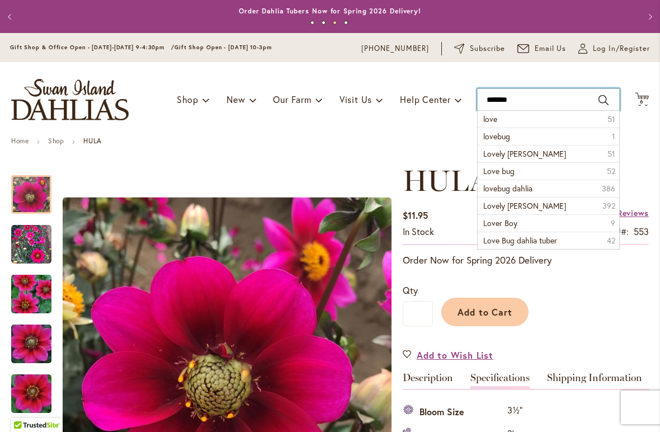
type input "********"
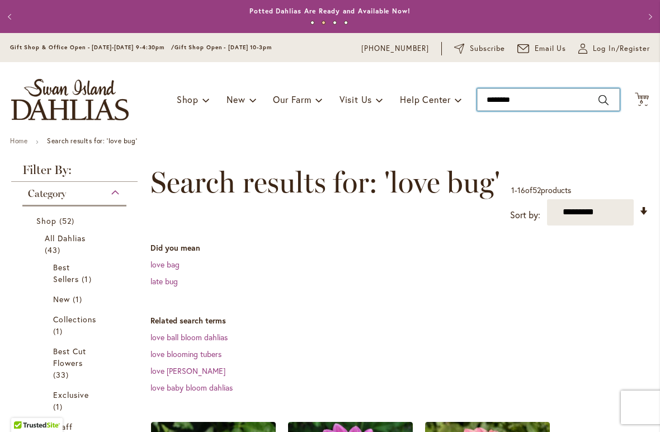
drag, startPoint x: 528, startPoint y: 103, endPoint x: 473, endPoint y: 102, distance: 54.2
click at [473, 102] on div "Toggle Nav Shop Dahlia Tubers Collections Fresh Cut Dahlias Gardening Supplies …" at bounding box center [330, 99] width 660 height 75
type input "*******"
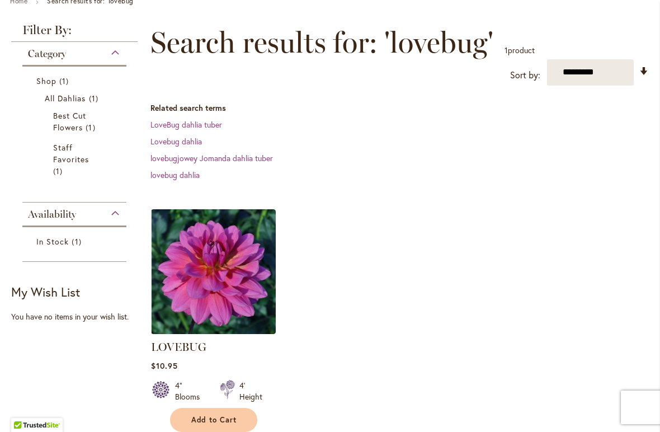
scroll to position [144, 0]
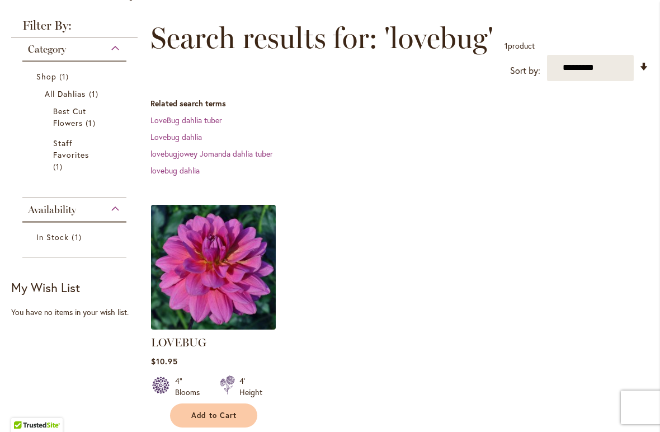
click at [239, 277] on img at bounding box center [213, 266] width 131 height 131
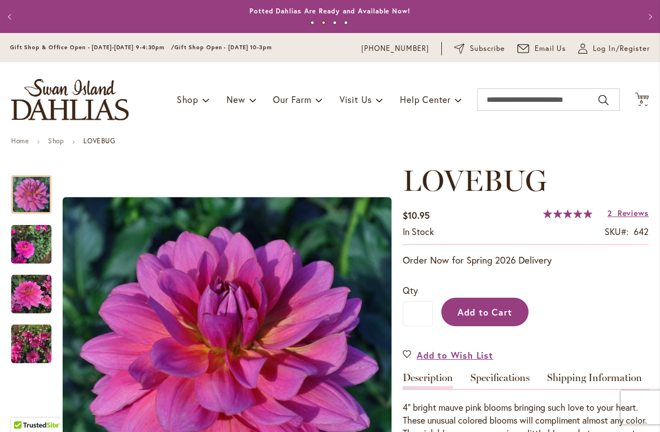
click at [508, 309] on span "Add to Cart" at bounding box center [484, 312] width 55 height 12
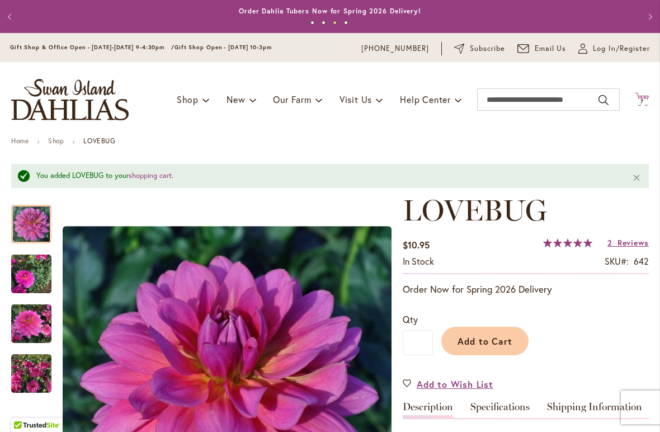
click at [643, 98] on span "7" at bounding box center [641, 101] width 3 height 7
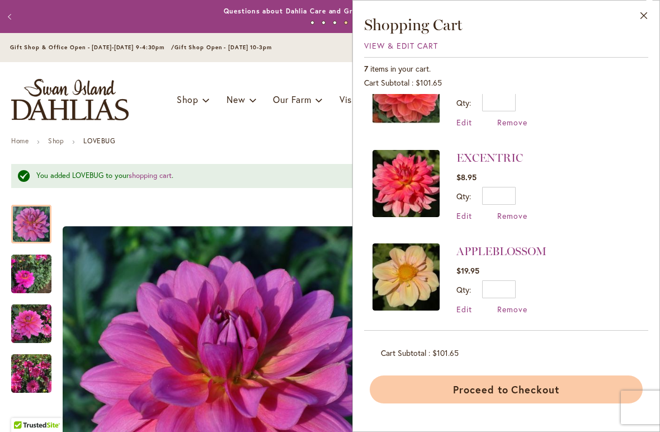
click at [509, 387] on button "Proceed to Checkout" at bounding box center [506, 389] width 273 height 28
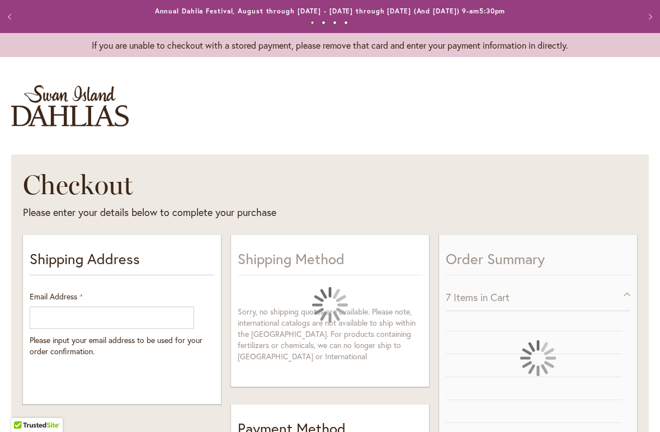
select select "**"
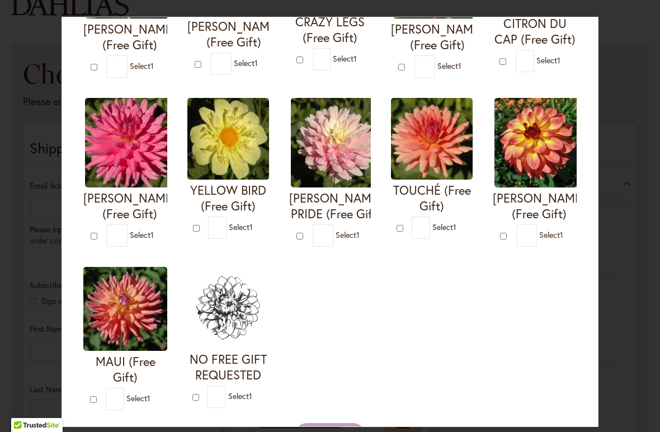
scroll to position [366, 0]
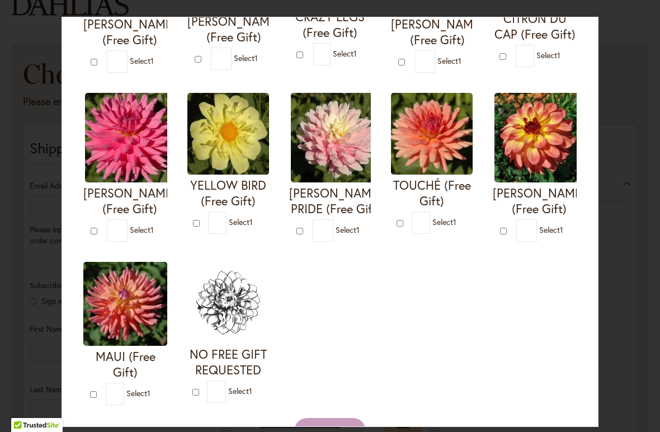
type input "*"
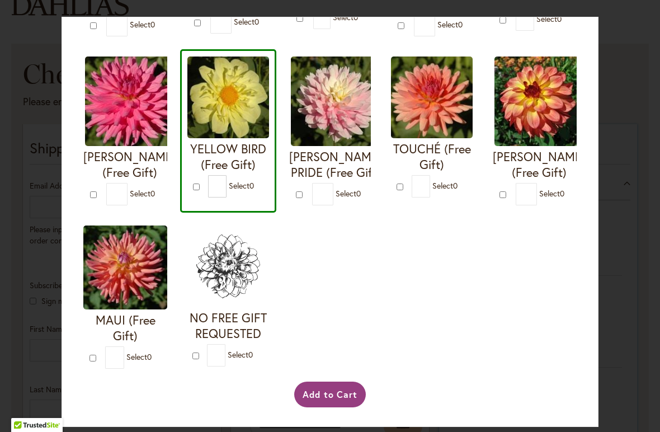
scroll to position [416, 0]
click at [316, 398] on button "Add to Cart" at bounding box center [330, 394] width 72 height 26
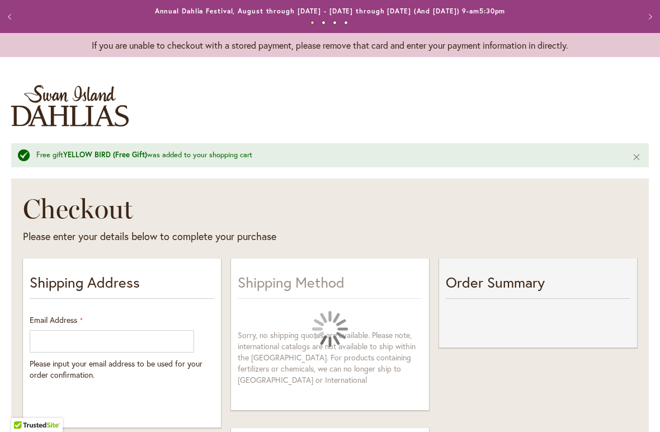
select select "**"
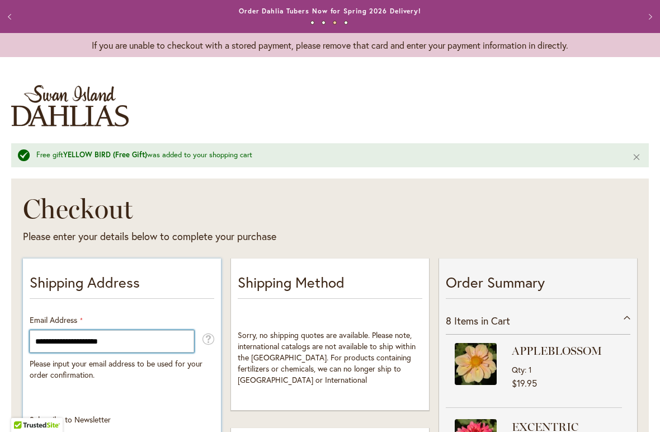
type input "**********"
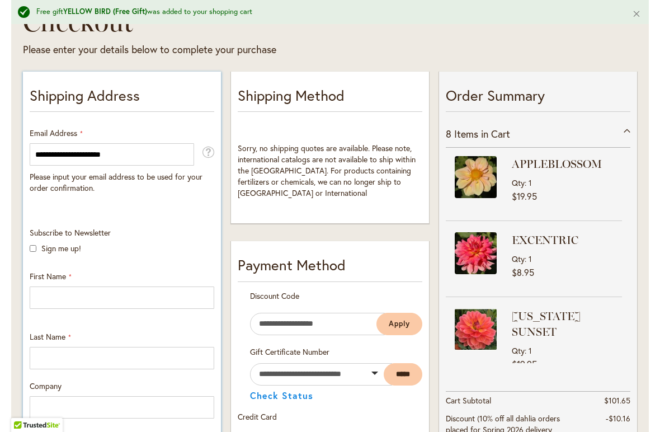
scroll to position [211, 0]
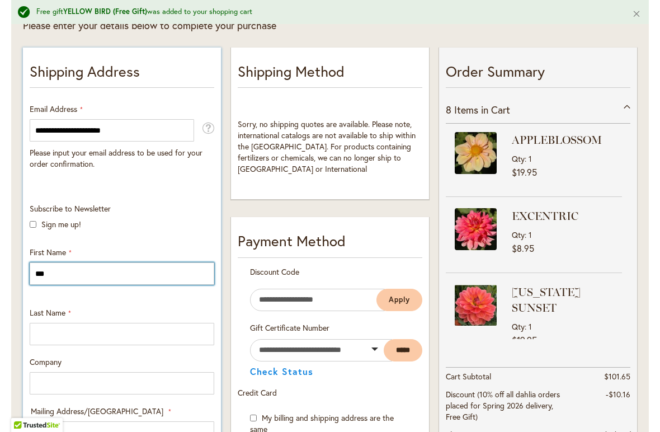
type input "***"
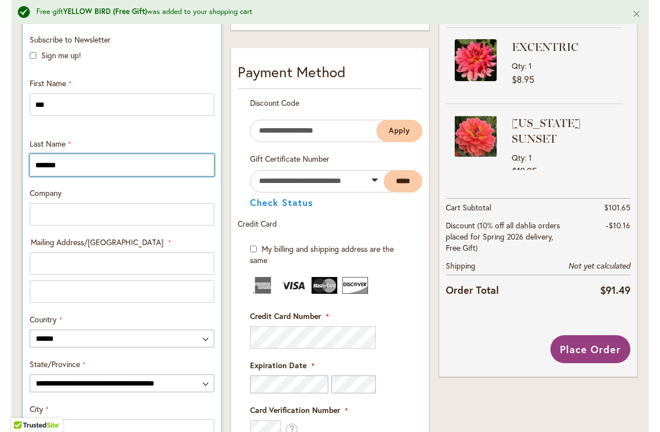
scroll to position [383, 0]
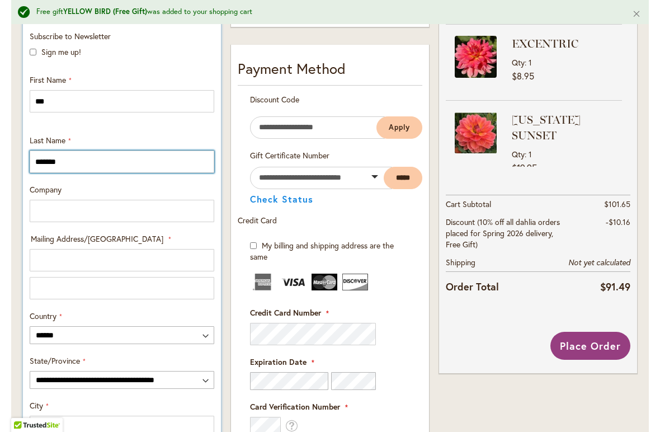
type input "*******"
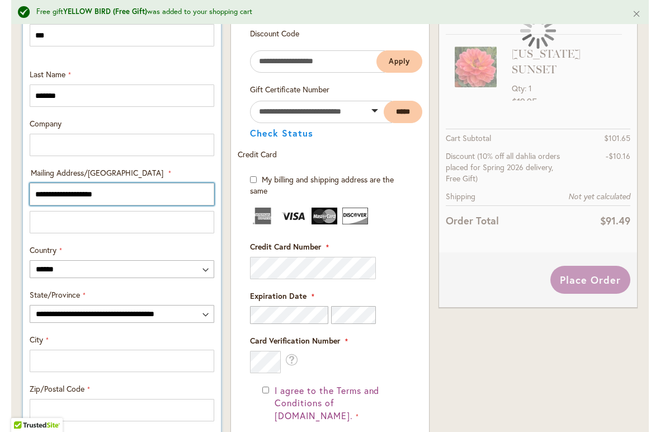
scroll to position [450, 0]
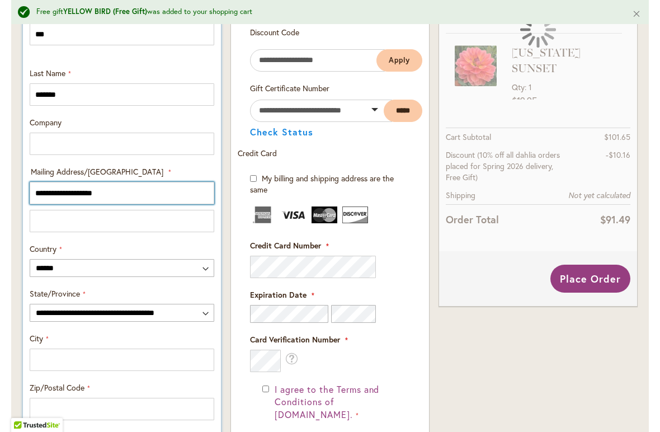
type input "**********"
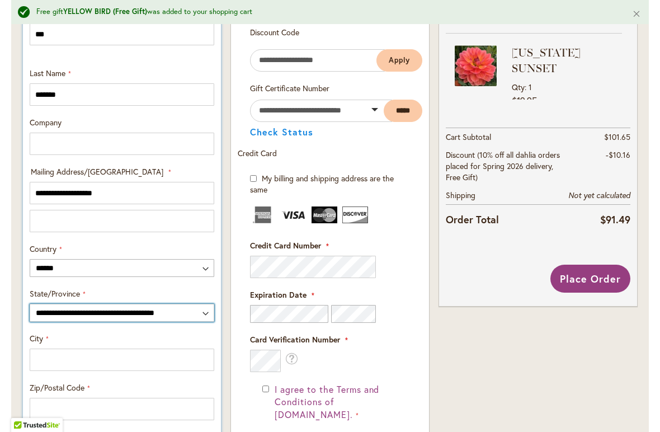
select select "**"
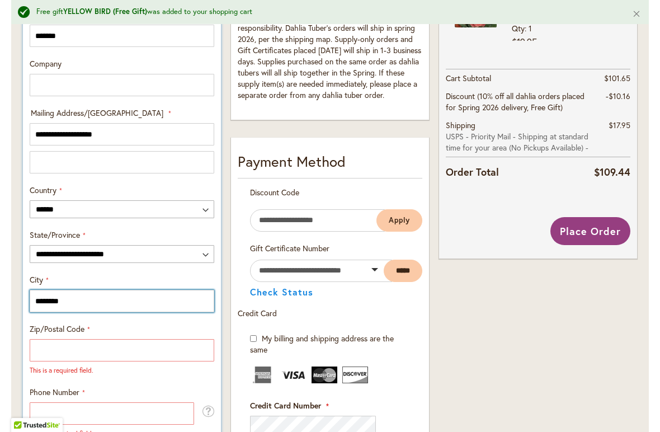
scroll to position [544, 0]
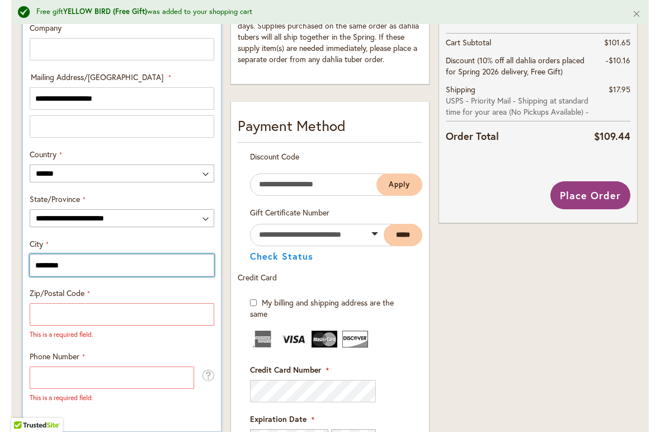
type input "********"
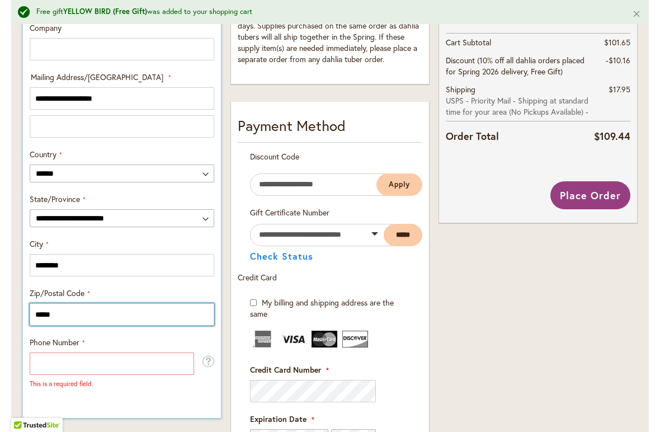
type input "*****"
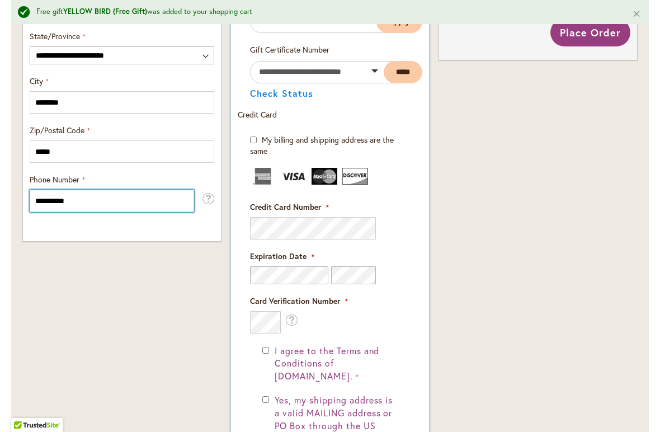
scroll to position [712, 0]
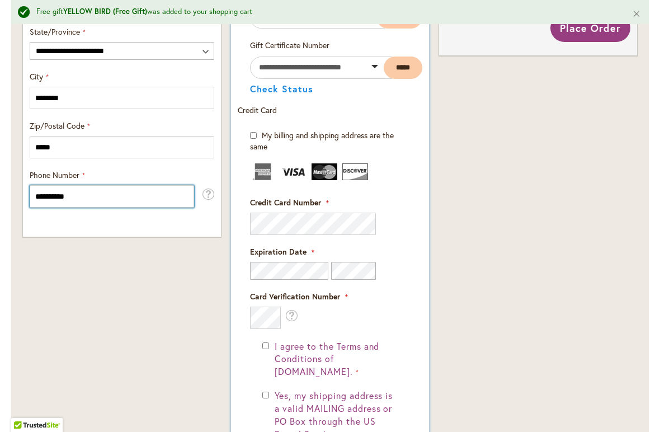
type input "**********"
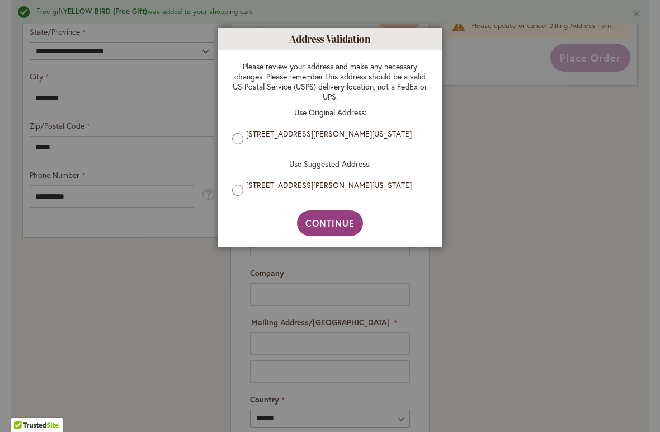
type input "***"
click at [318, 222] on span "Continue" at bounding box center [330, 223] width 50 height 12
type input "**********"
type input "********"
type input "**********"
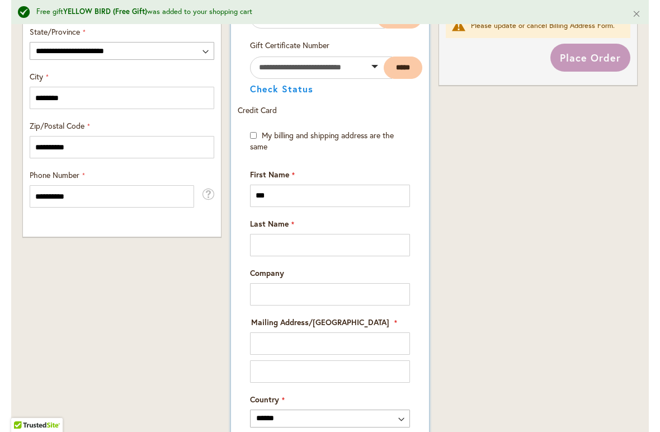
type input "*******"
drag, startPoint x: 278, startPoint y: 342, endPoint x: 338, endPoint y: 340, distance: 59.8
click at [338, 340] on input "**********" at bounding box center [330, 343] width 160 height 22
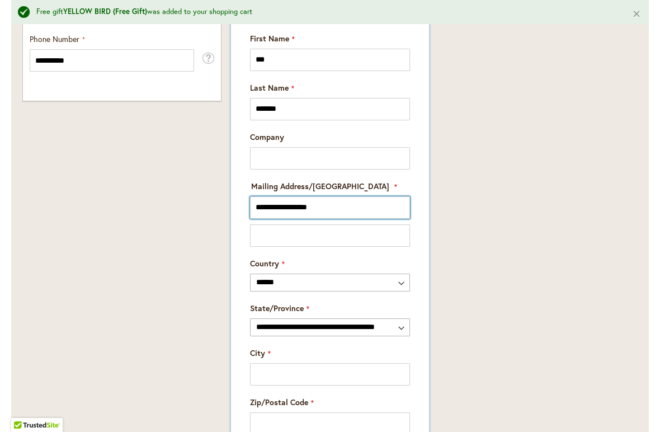
scroll to position [872, 0]
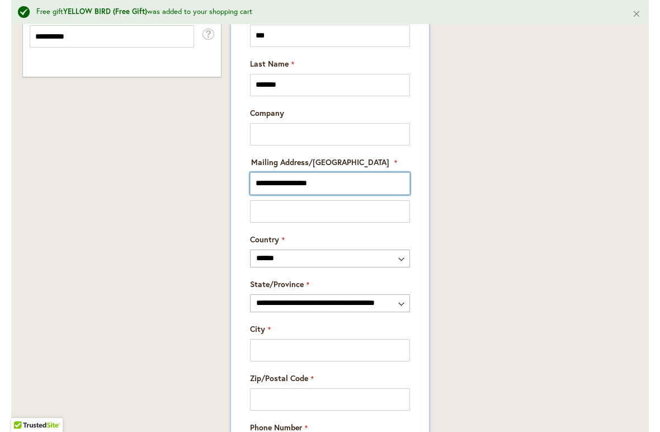
type input "**********"
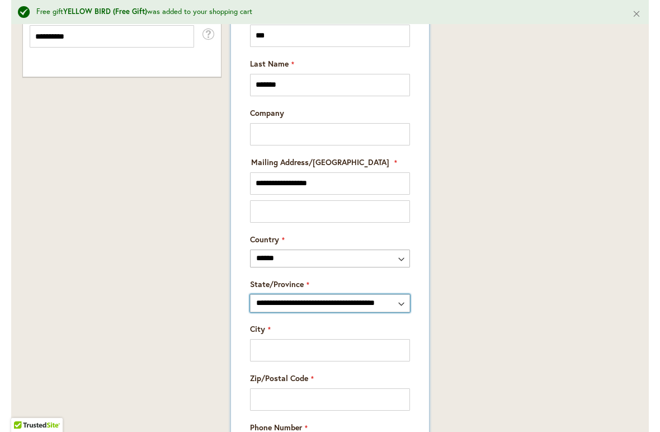
select select "**"
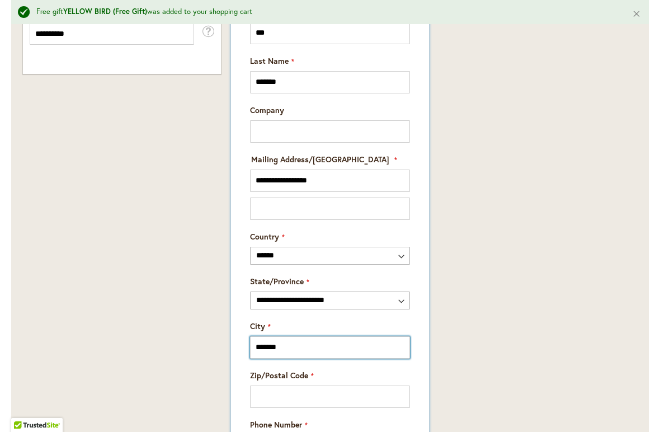
type input "*******"
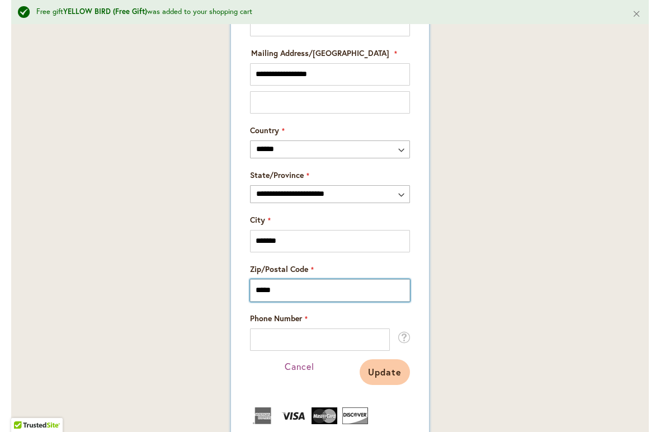
scroll to position [987, 0]
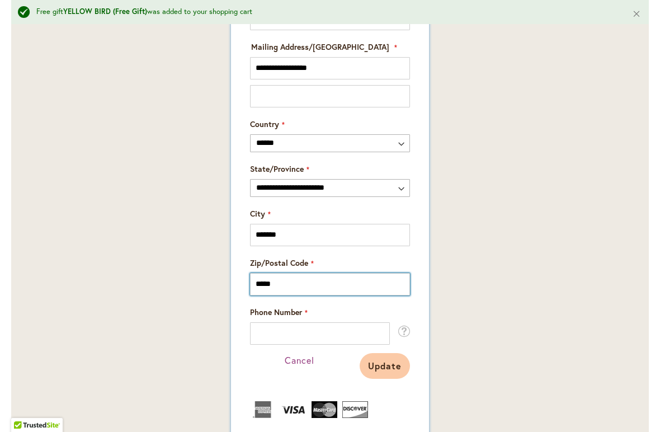
type input "*****"
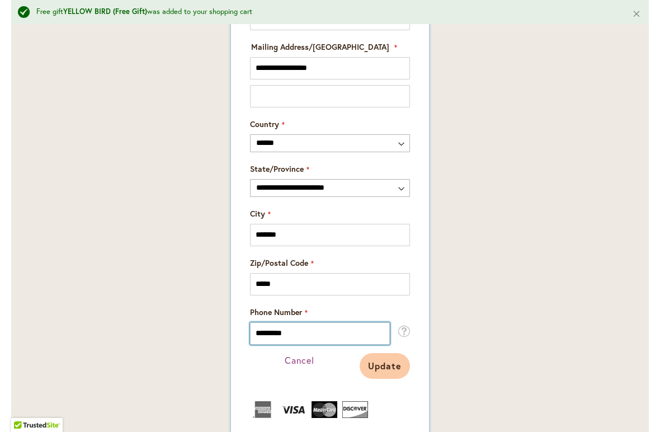
type input "**********"
click at [332, 339] on input "**********" at bounding box center [320, 333] width 140 height 22
type input "**********"
click at [387, 367] on span "Update" at bounding box center [385, 365] width 34 height 12
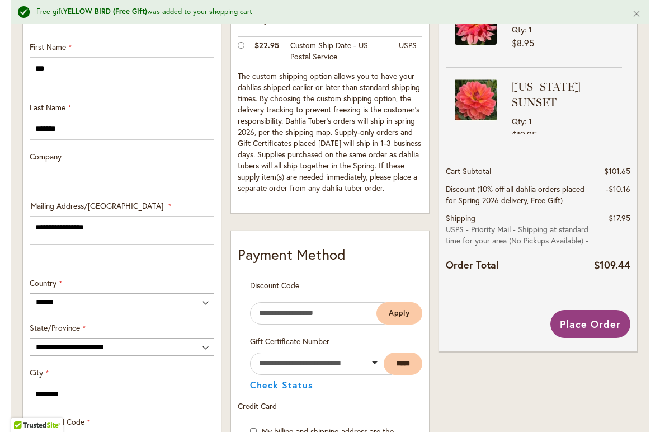
scroll to position [416, 0]
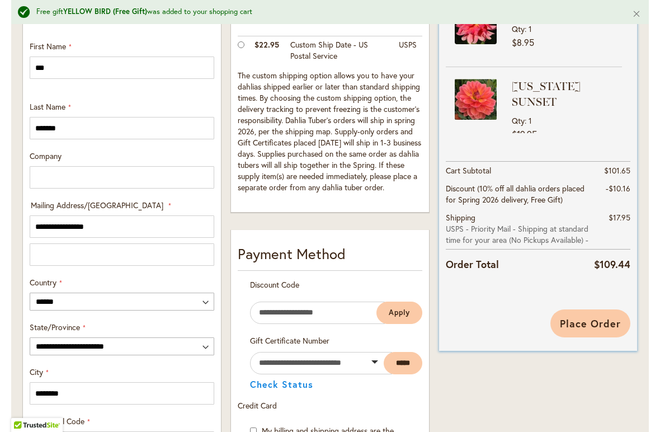
click at [596, 323] on span "Place Order" at bounding box center [590, 322] width 61 height 13
